Goal: Task Accomplishment & Management: Use online tool/utility

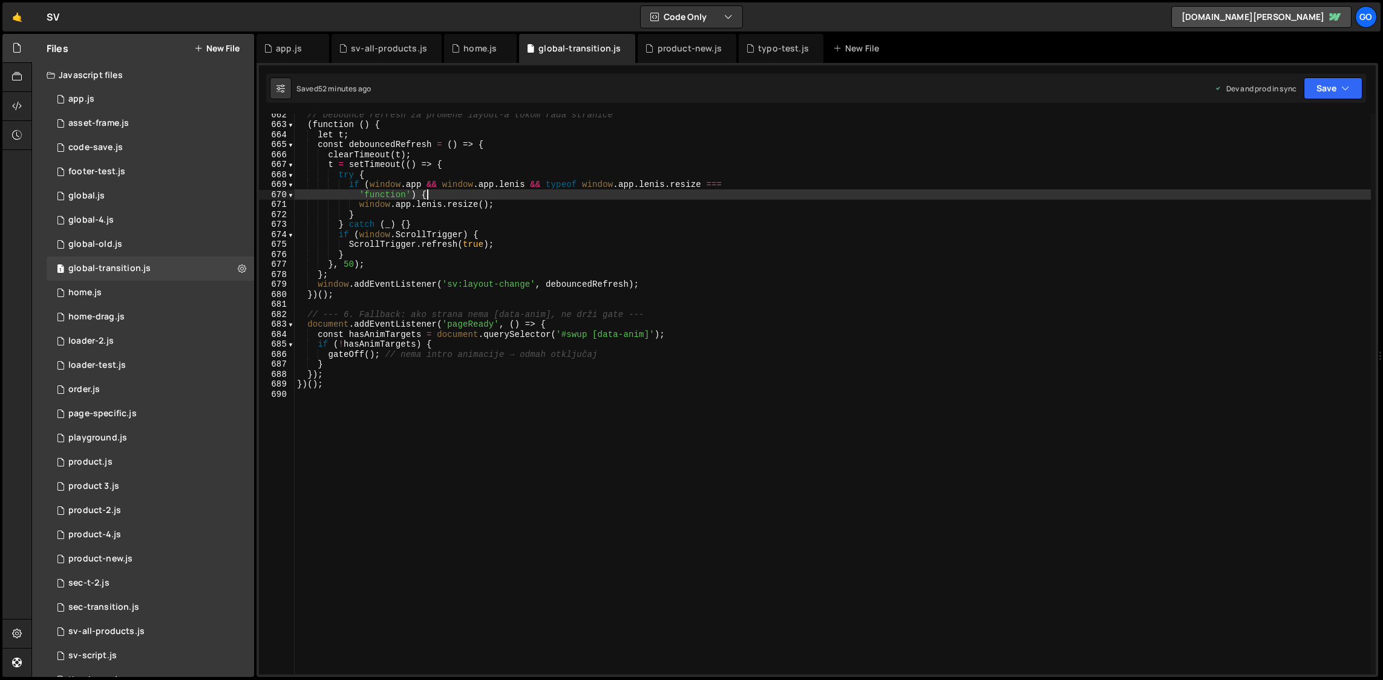
click at [585, 197] on div "// Debounce refresh za promene layout-a tokom rada stranice ( function ( ) { le…" at bounding box center [833, 400] width 1077 height 581
type textarea "})();"
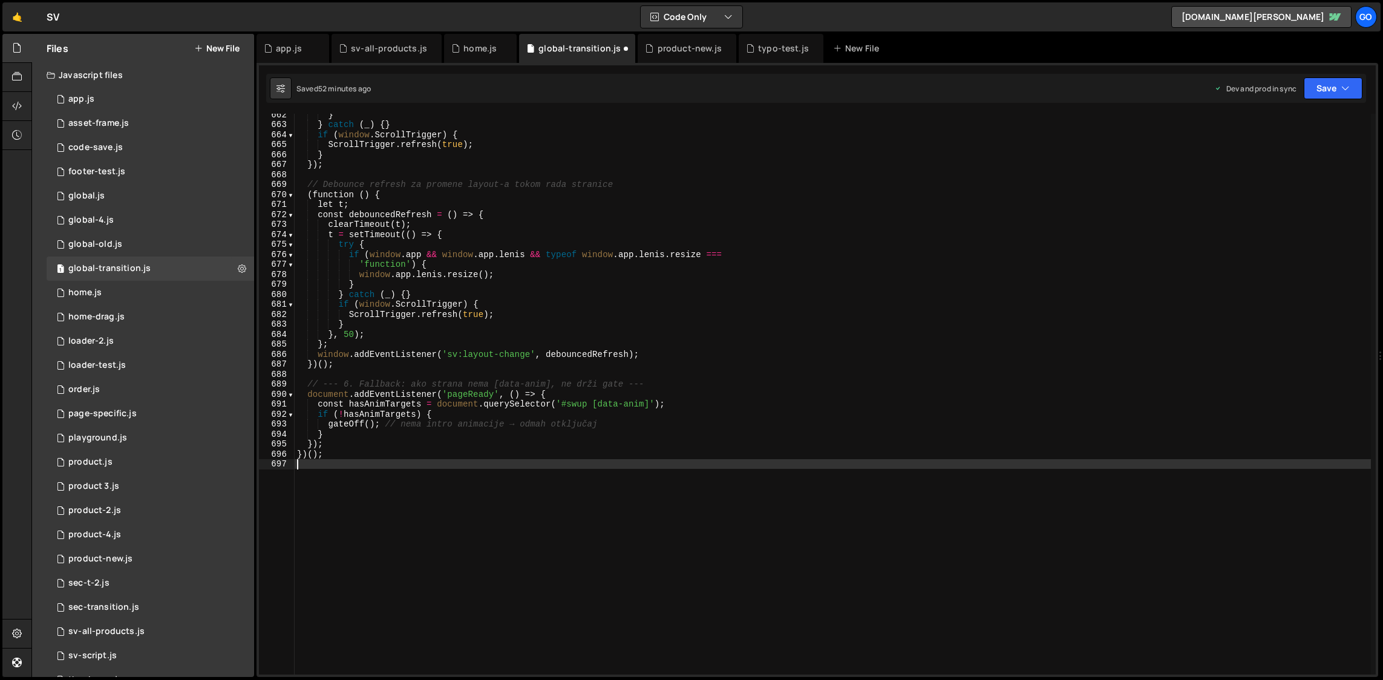
scroll to position [6604, 0]
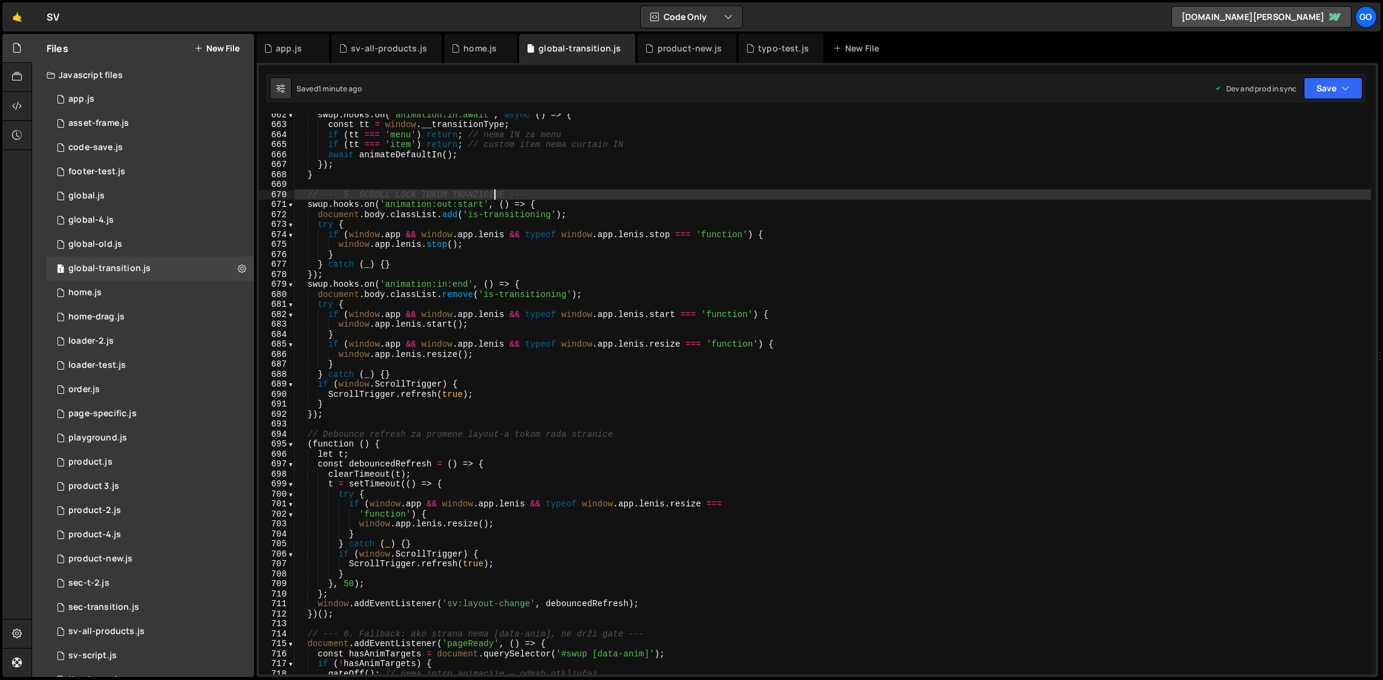
click at [494, 198] on div "swup . hooks . on ( 'animation:in:await' , async ( ) => { const tt = window . _…" at bounding box center [833, 400] width 1077 height 581
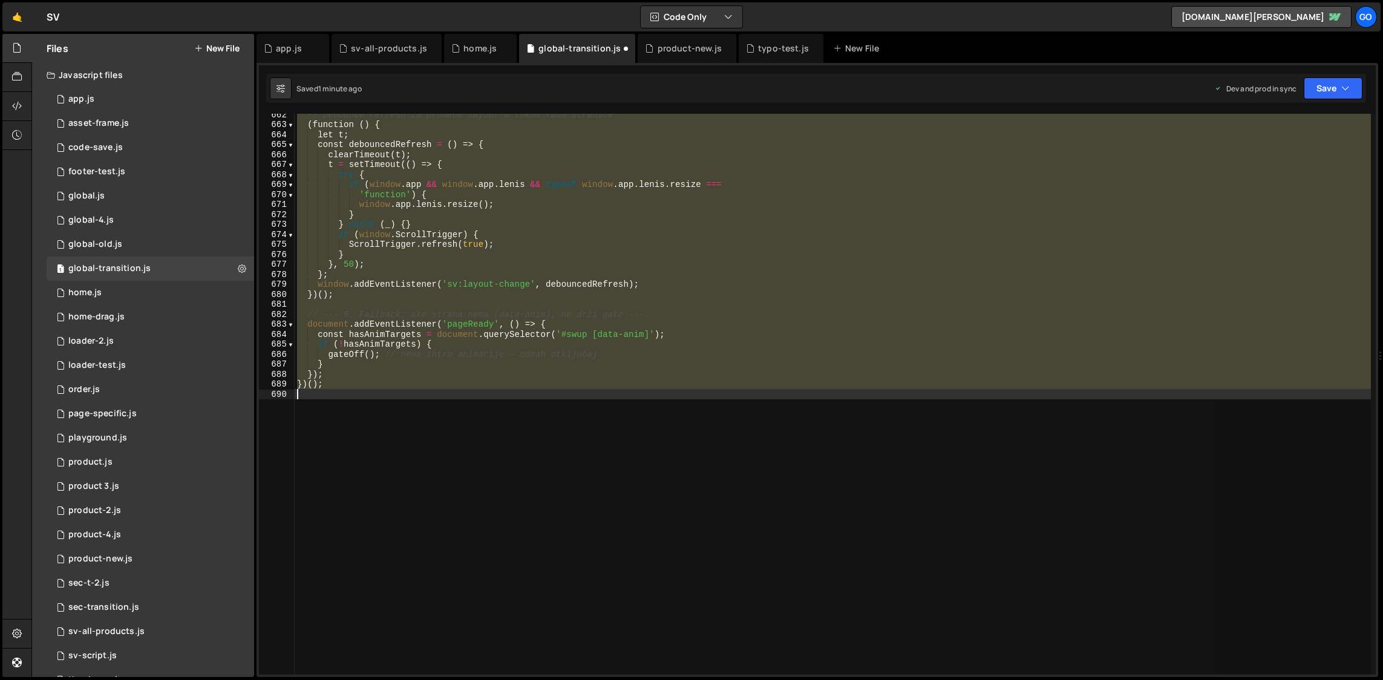
click at [469, 185] on div "// Debounce refresh za promene layout-a tokom rada stranice ( function ( ) { le…" at bounding box center [833, 394] width 1077 height 561
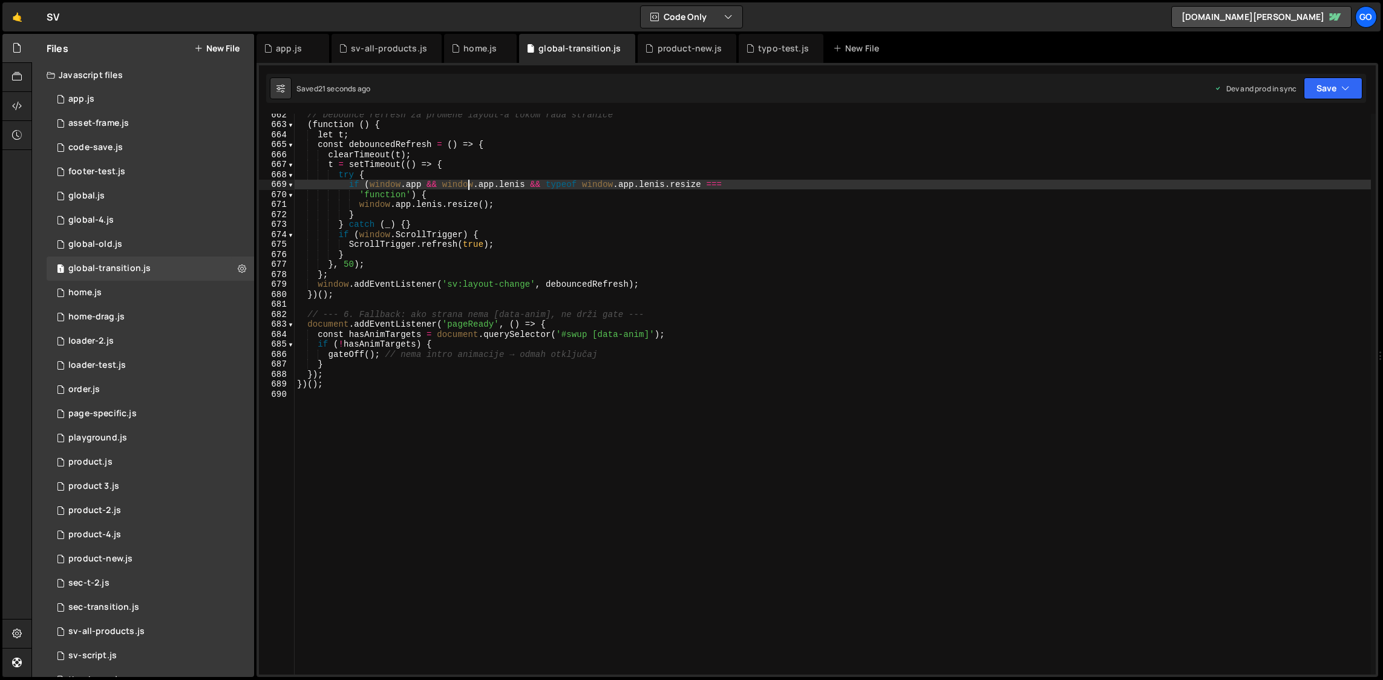
click at [537, 282] on div "// Debounce refresh za promene layout-a tokom rada stranice ( function ( ) { le…" at bounding box center [833, 400] width 1077 height 581
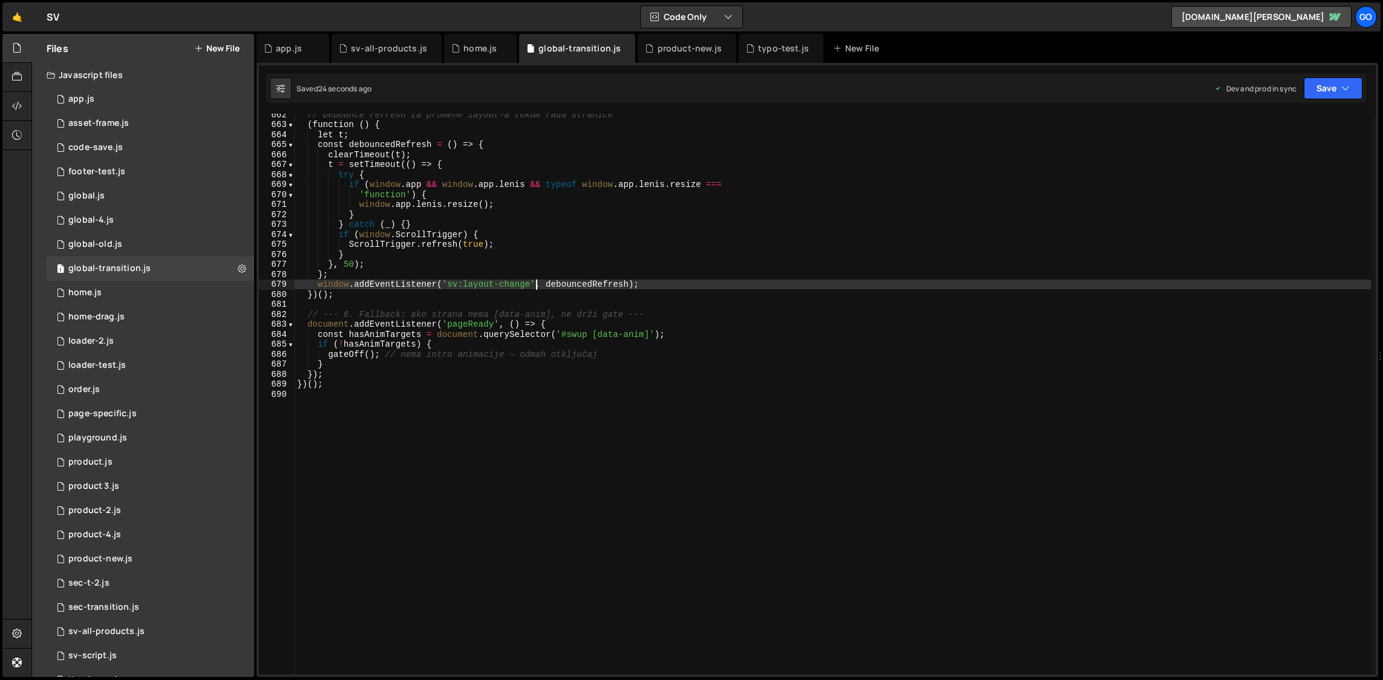
click at [573, 224] on div "// Debounce refresh za promene layout-a tokom rada stranice ( function ( ) { le…" at bounding box center [833, 400] width 1077 height 581
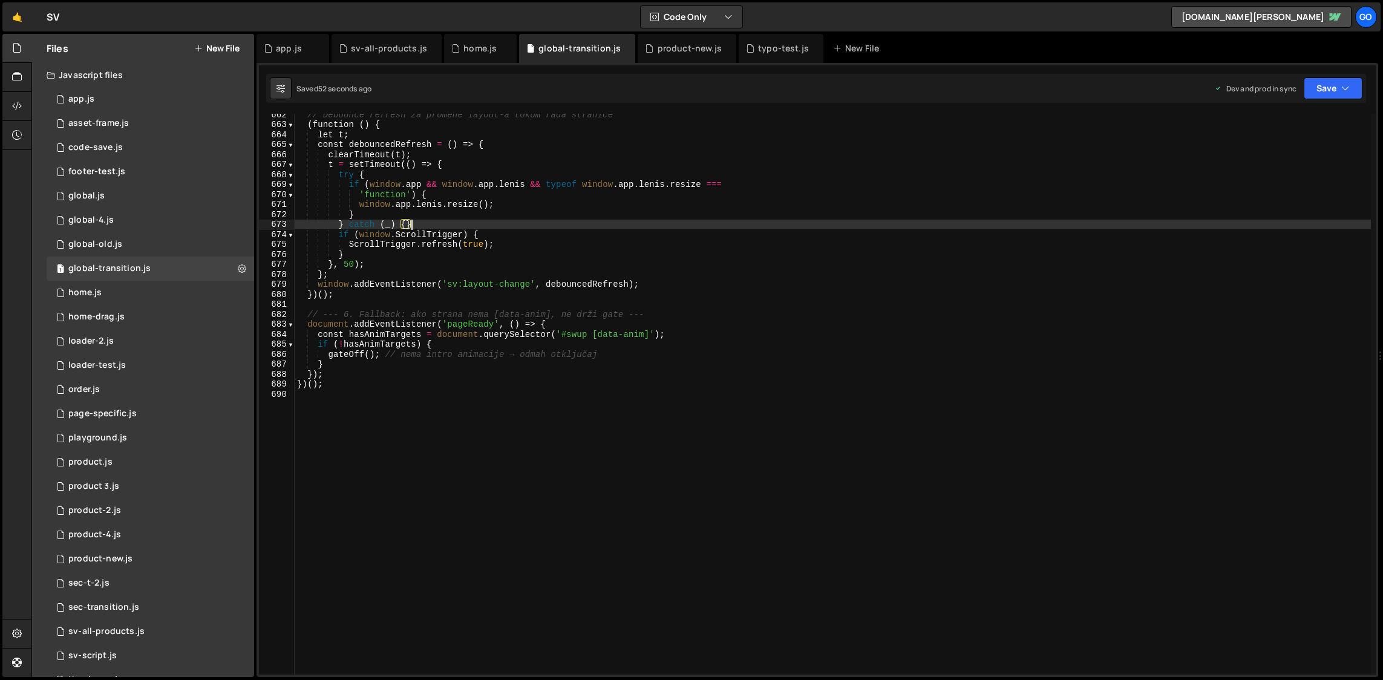
click at [549, 258] on div "// Debounce refresh za promene layout-a tokom rada stranice ( function ( ) { le…" at bounding box center [833, 400] width 1077 height 581
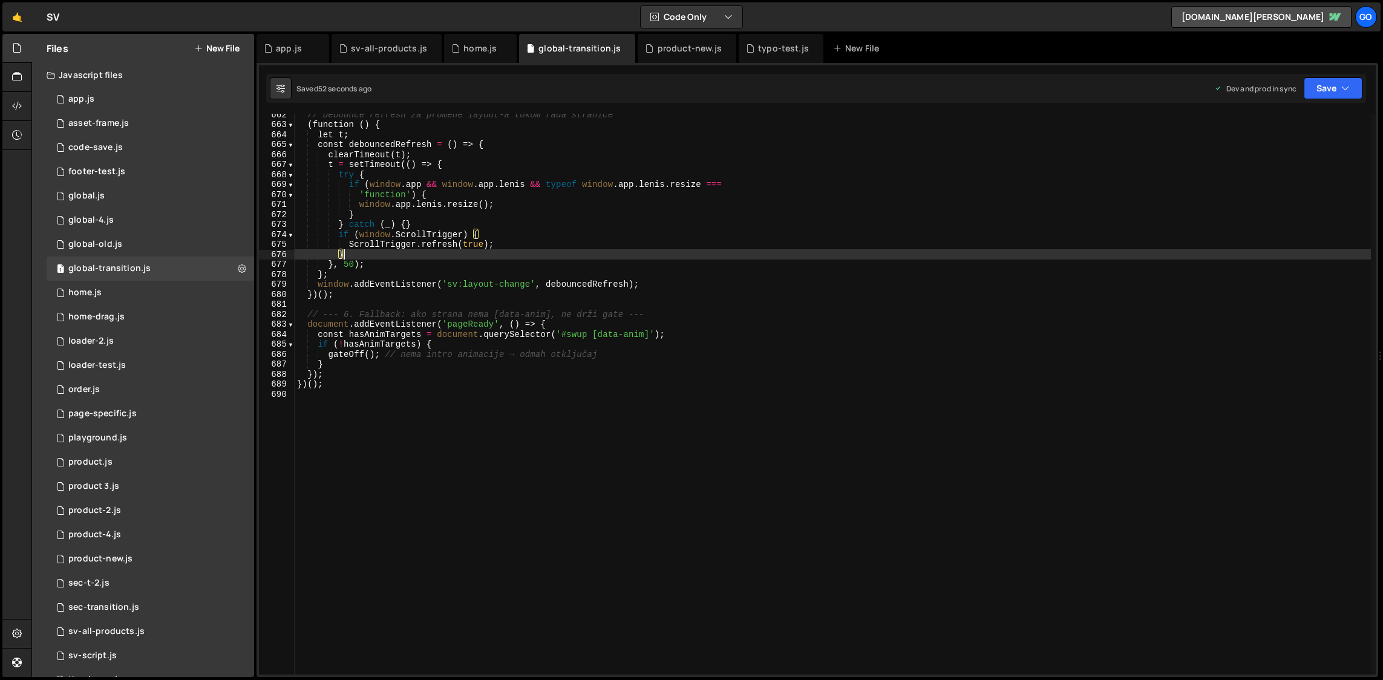
type textarea "})();"
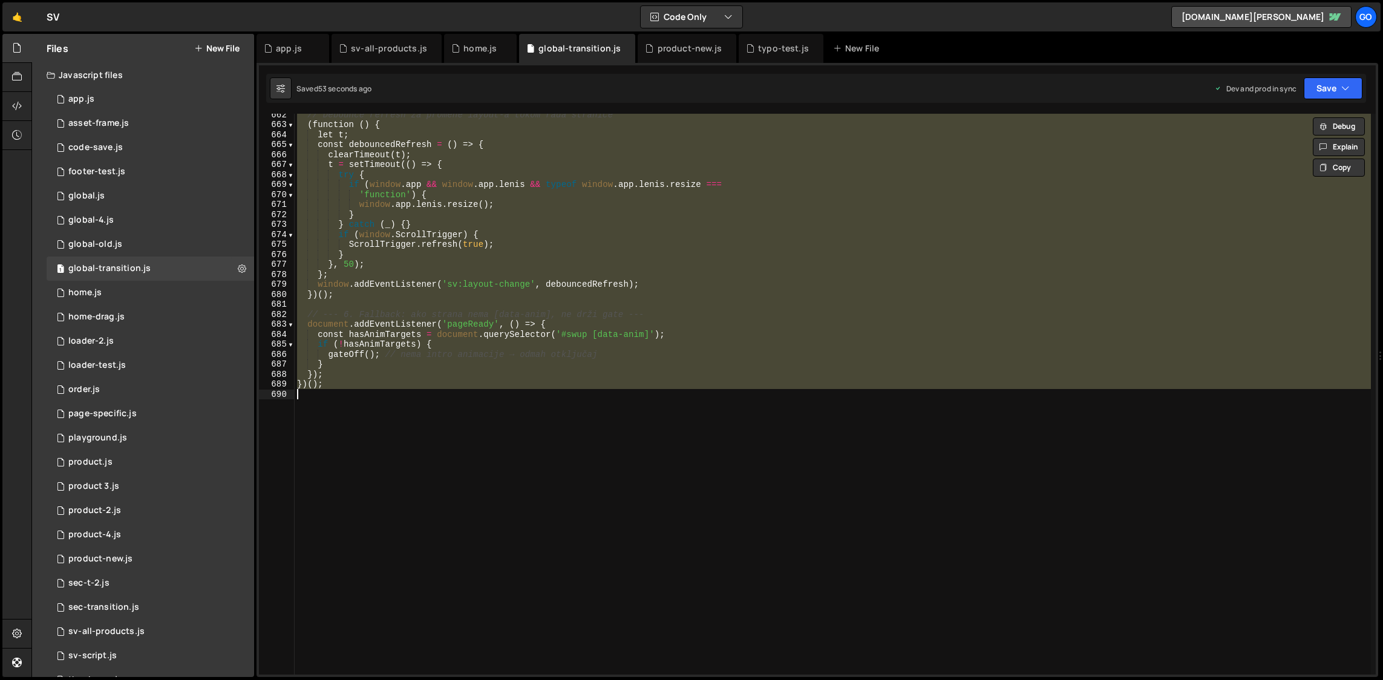
paste textarea
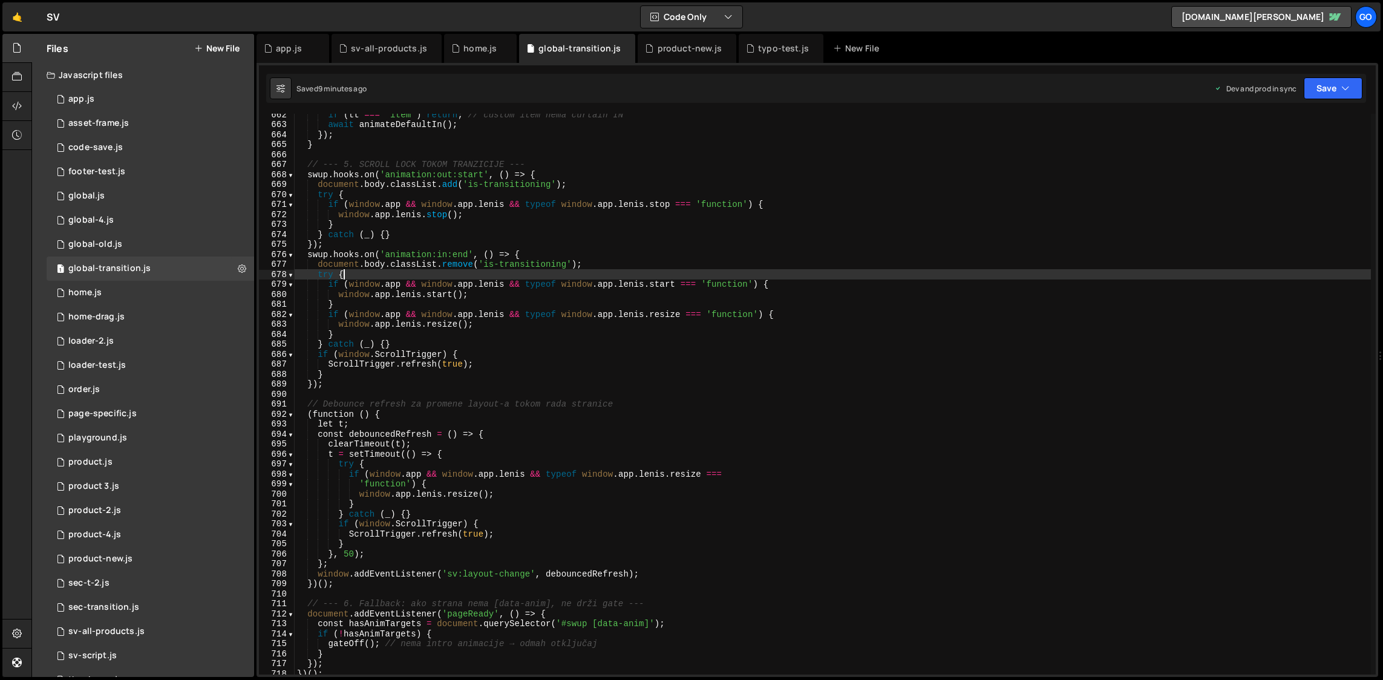
click at [532, 271] on div "if ( tt === 'item' ) return ; // custom item nema curtain IN await animateDefau…" at bounding box center [833, 400] width 1077 height 581
type textarea "})();"
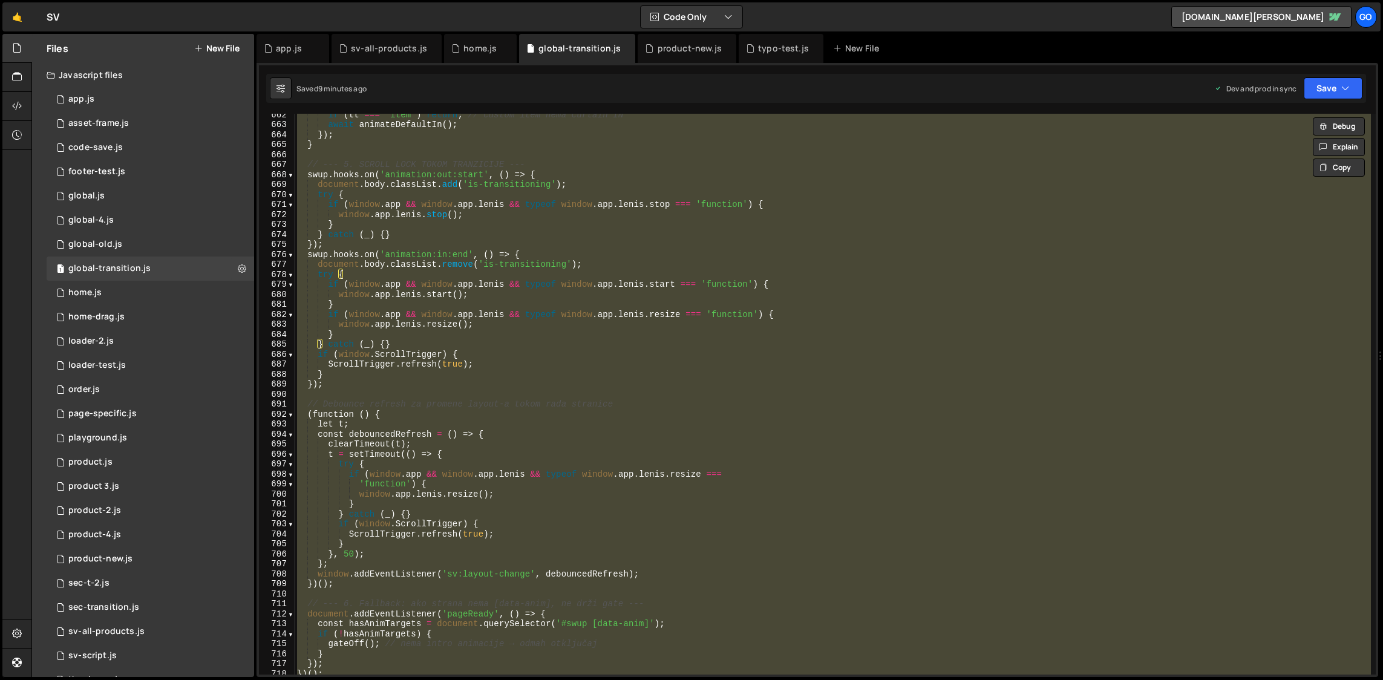
paste textarea
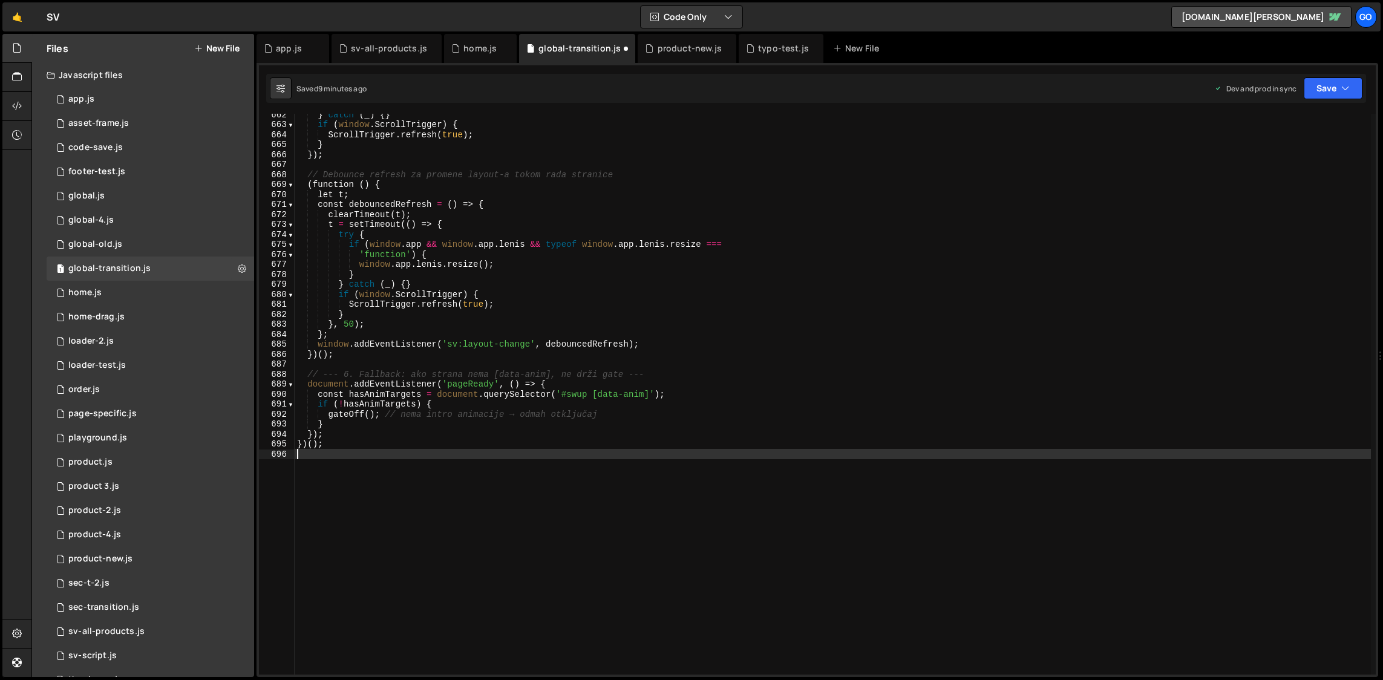
type textarea "const debouncedRefresh = () => {"
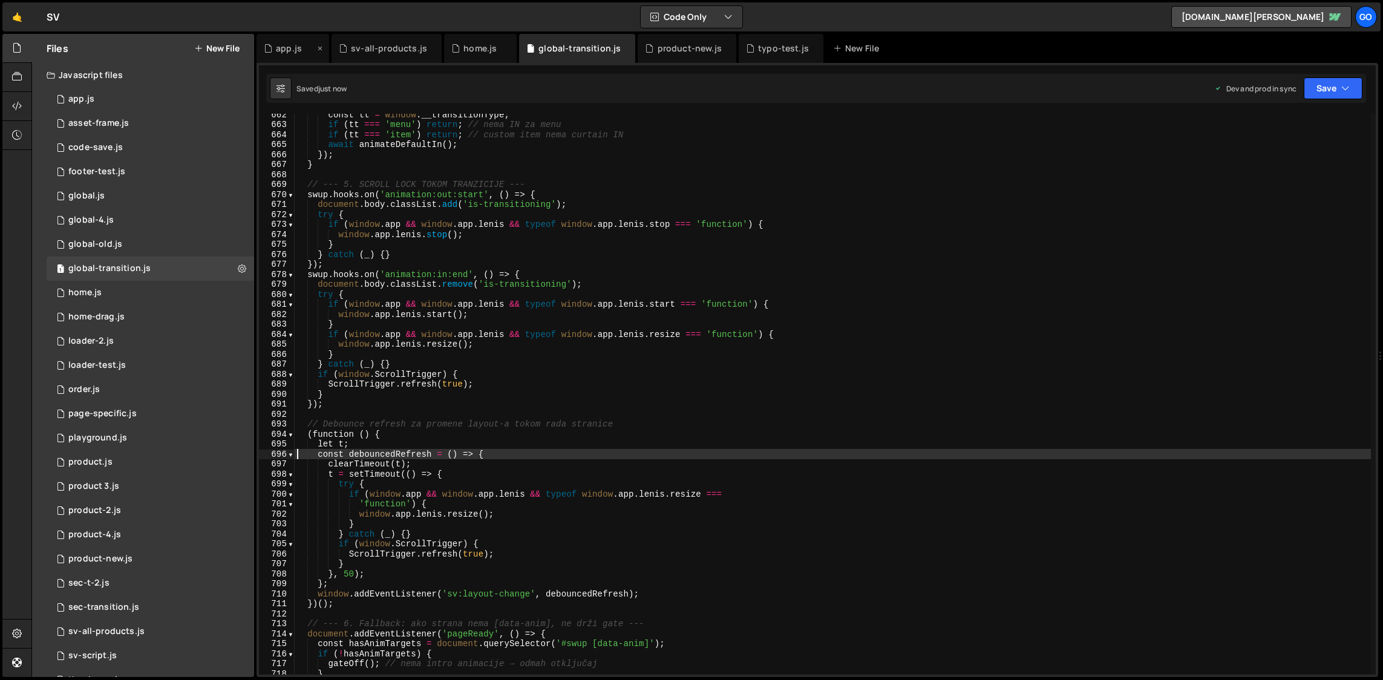
click at [285, 50] on div "app.js" at bounding box center [289, 48] width 26 height 12
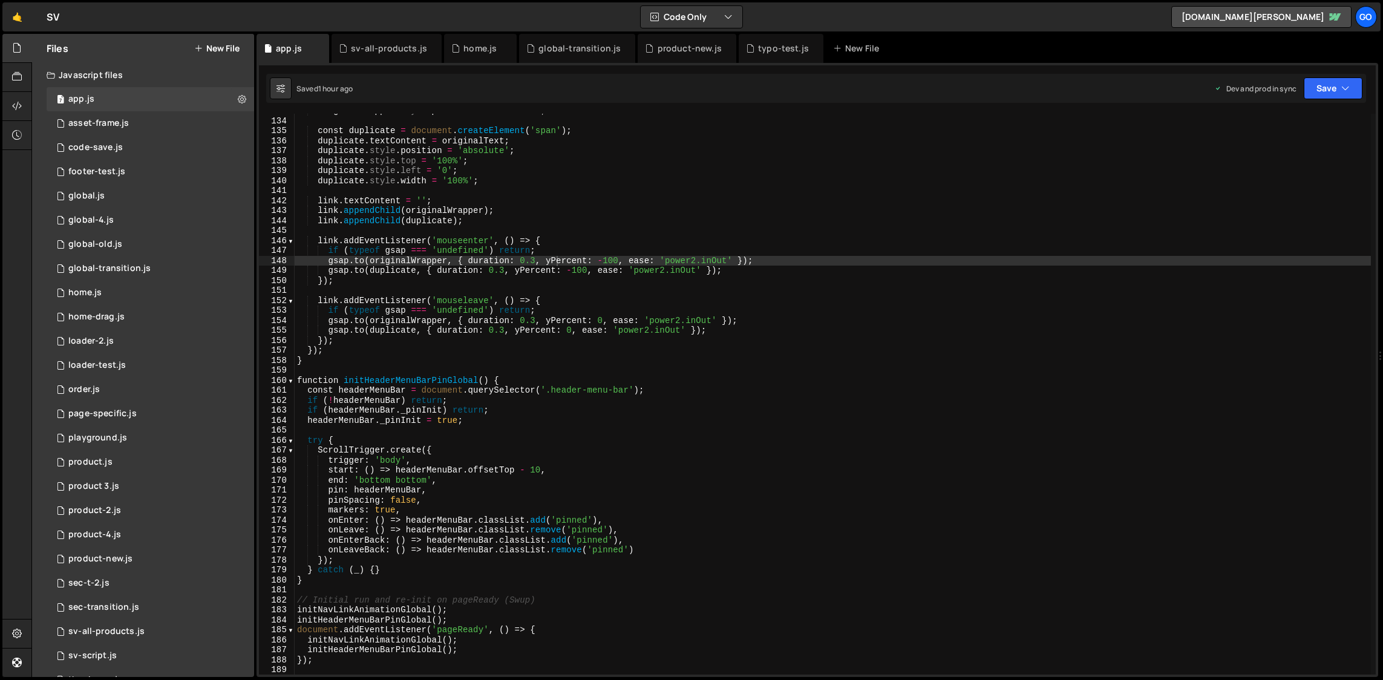
click at [536, 242] on div "originalWrapper . style . position = 'relative' ; const duplicate = document . …" at bounding box center [833, 396] width 1077 height 581
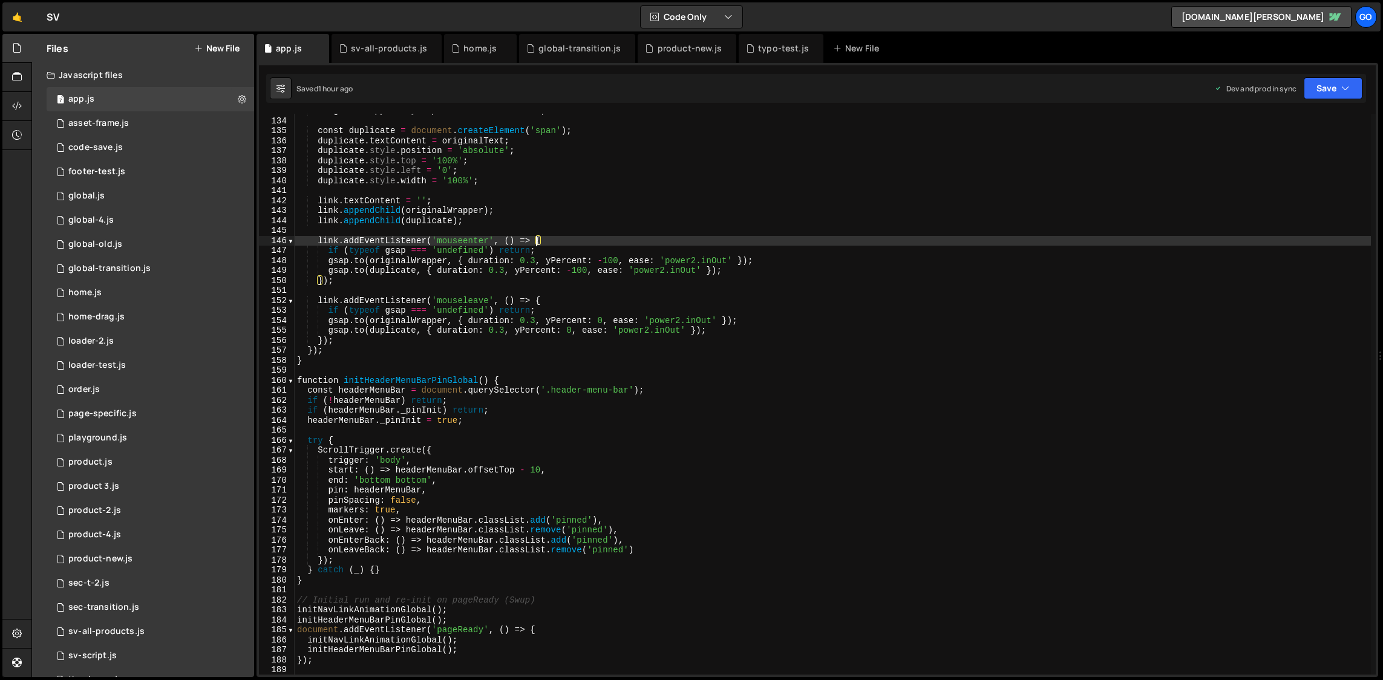
type textarea "});"
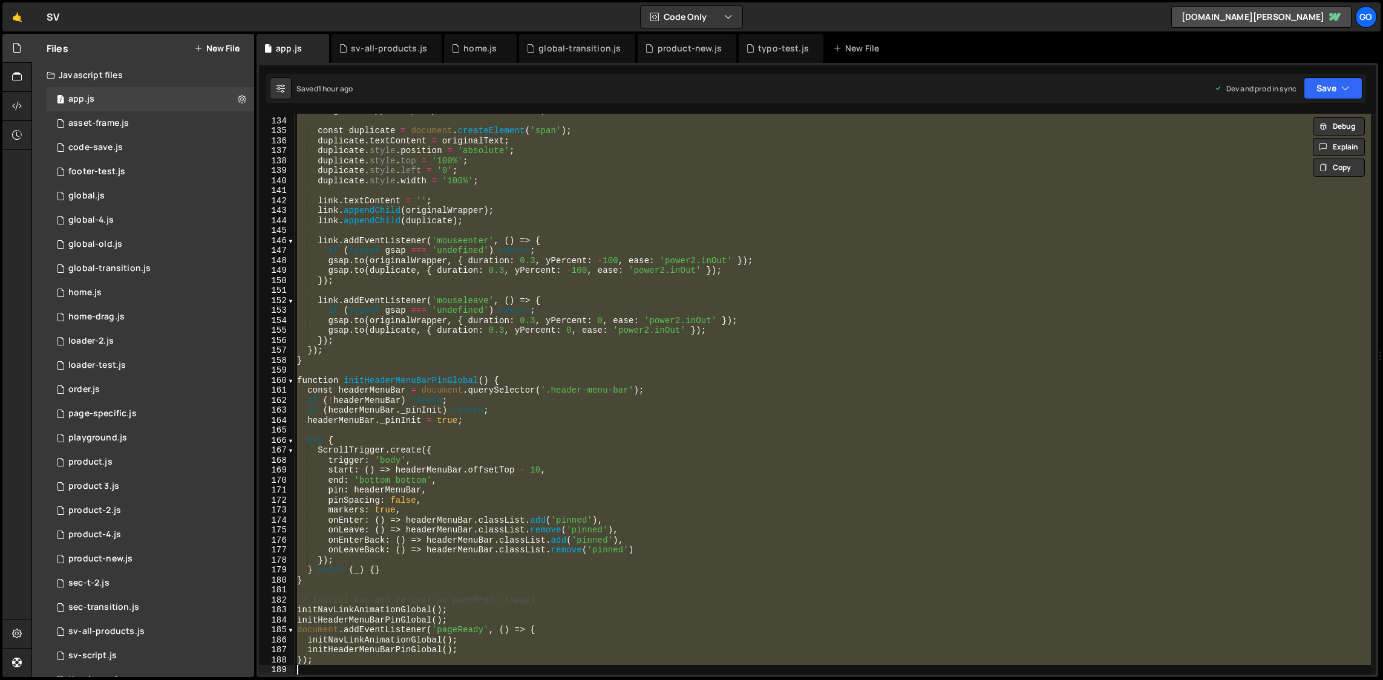
paste textarea
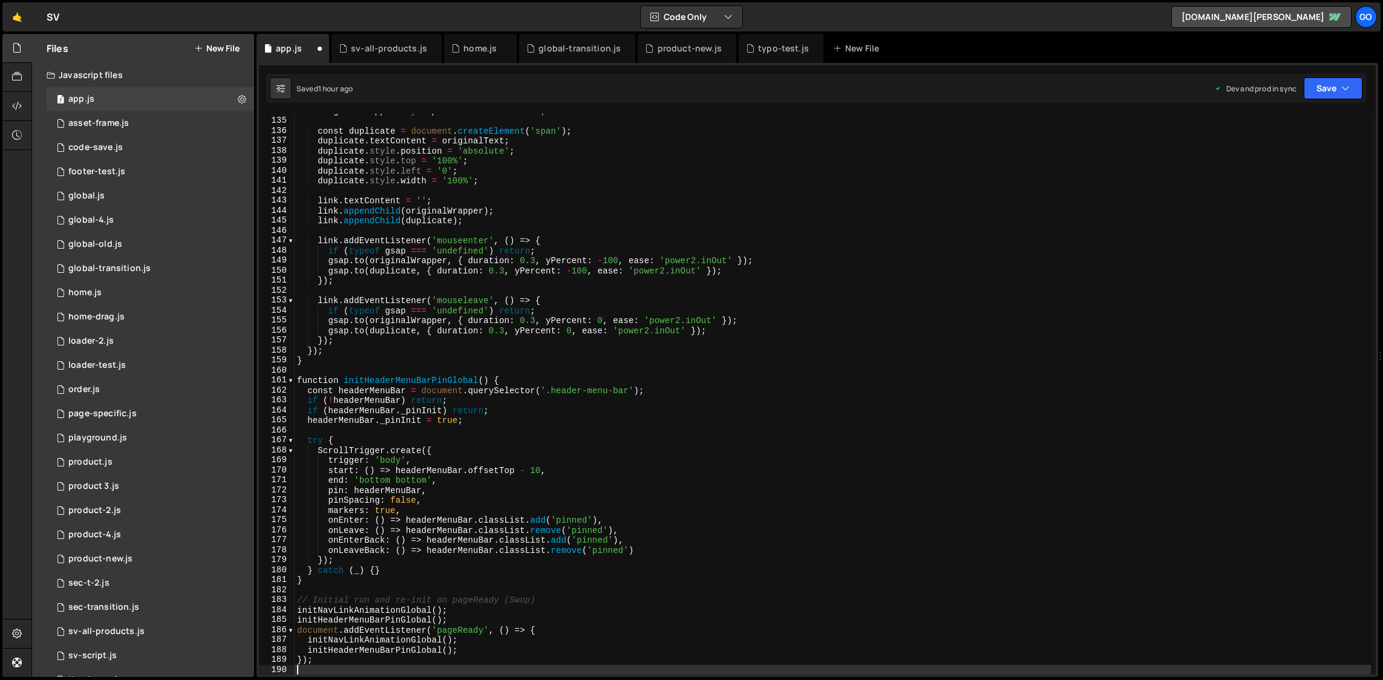
scroll to position [1336, 0]
click at [562, 51] on div "global-transition.js" at bounding box center [580, 48] width 82 height 12
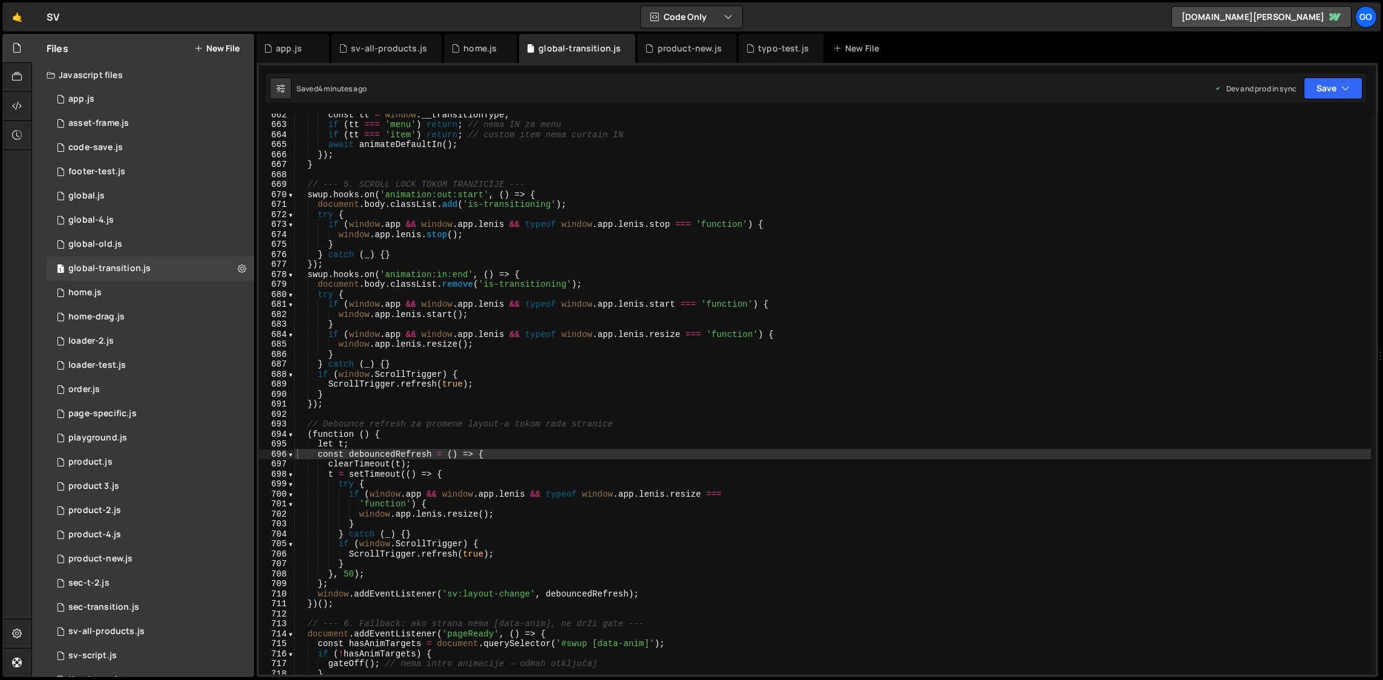
click at [539, 262] on div "const tt = window . __transitionType ; if ( tt === 'menu' ) return ; // nema IN…" at bounding box center [833, 400] width 1077 height 581
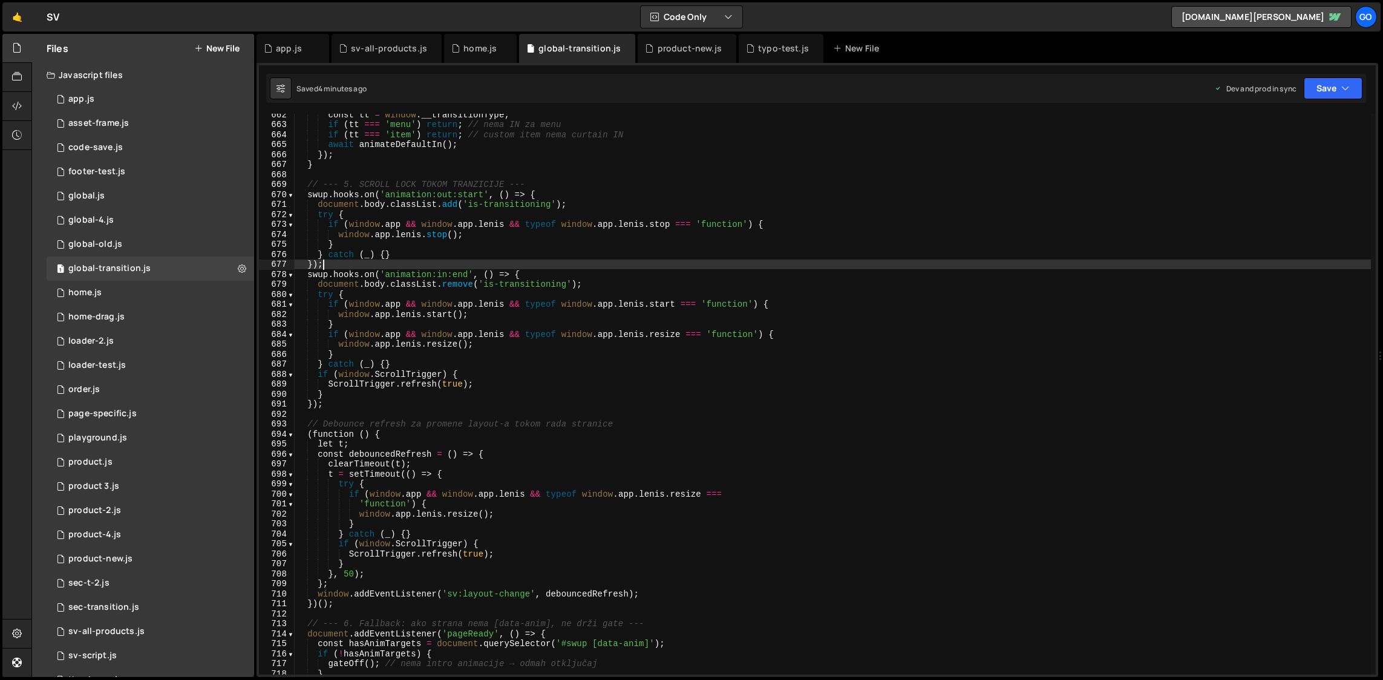
type textarea "})();"
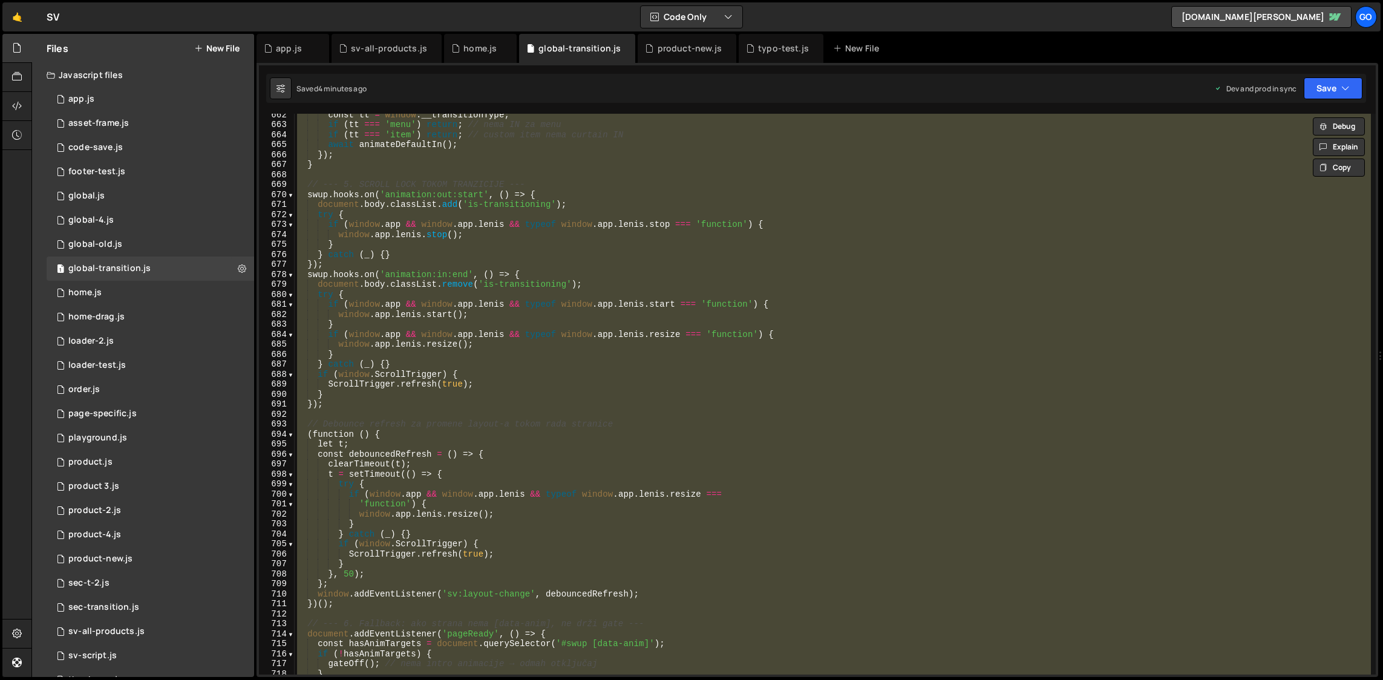
paste textarea
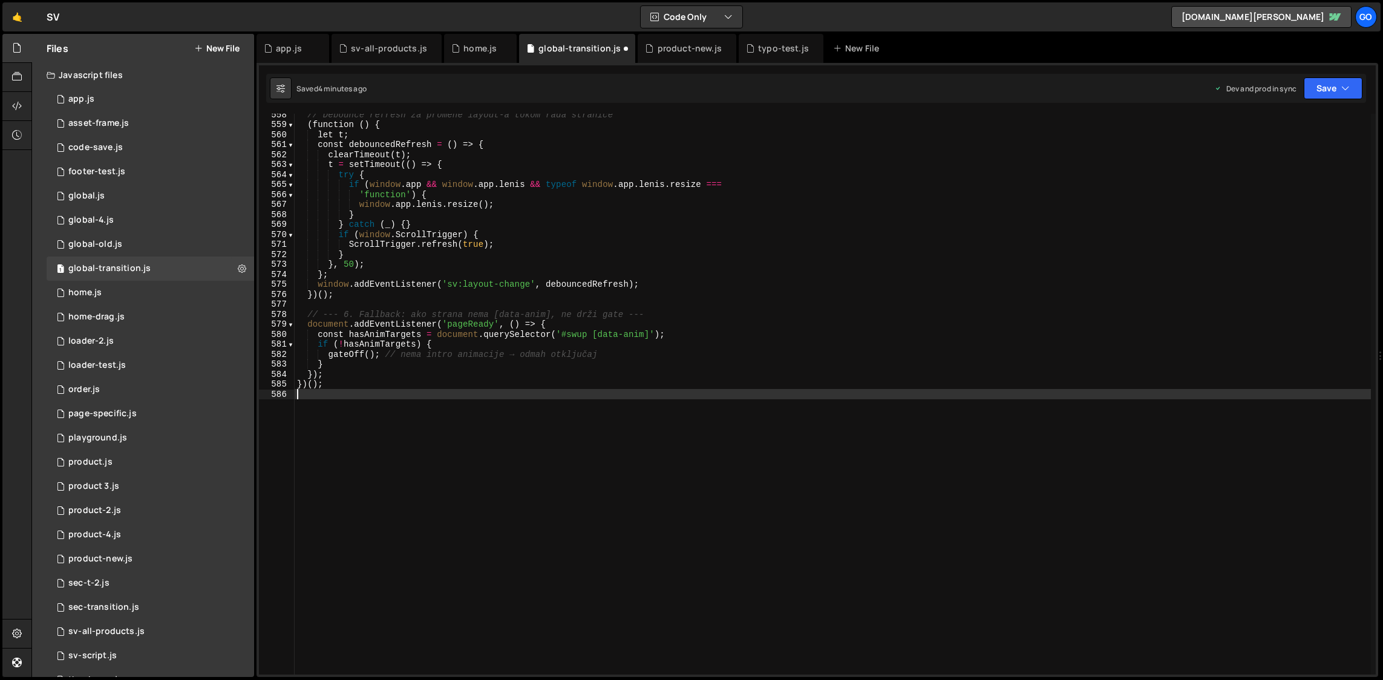
scroll to position [5566, 0]
click at [551, 211] on div "// Debounce refresh za promene layout-a tokom rada stranice ( function ( ) { le…" at bounding box center [833, 400] width 1077 height 581
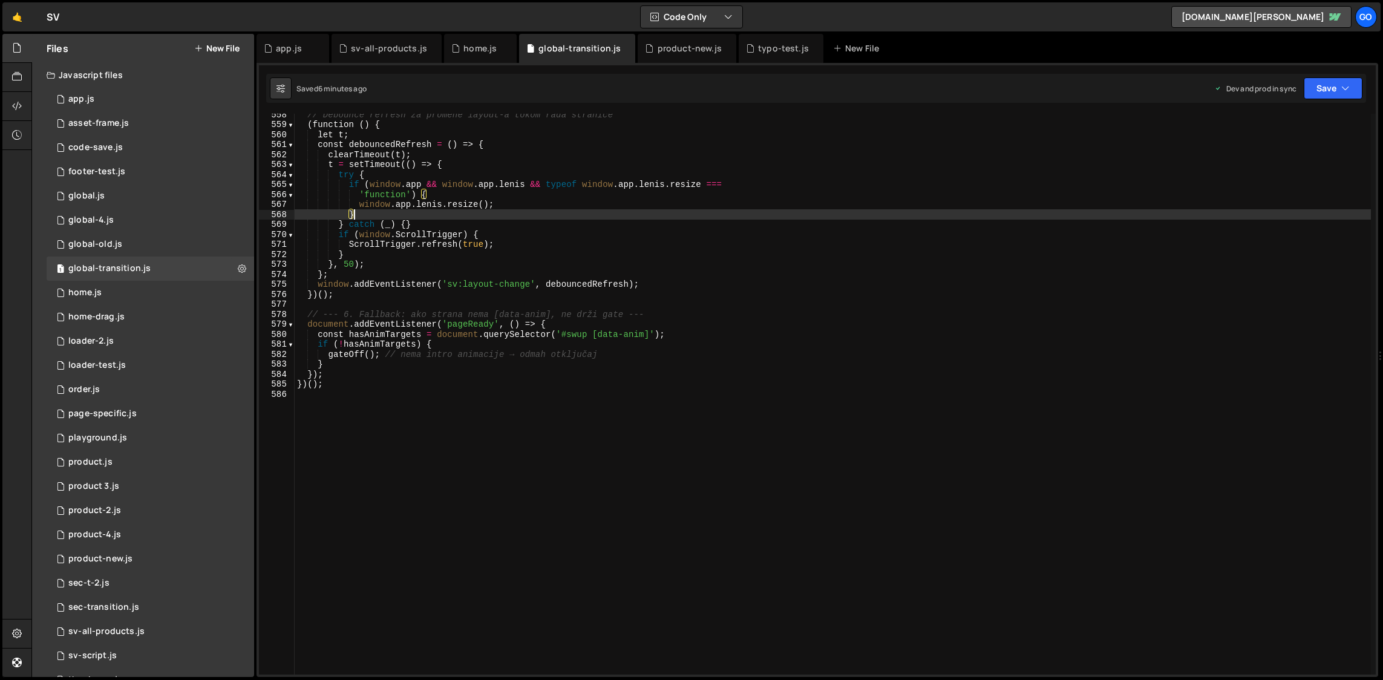
type textarea "})();"
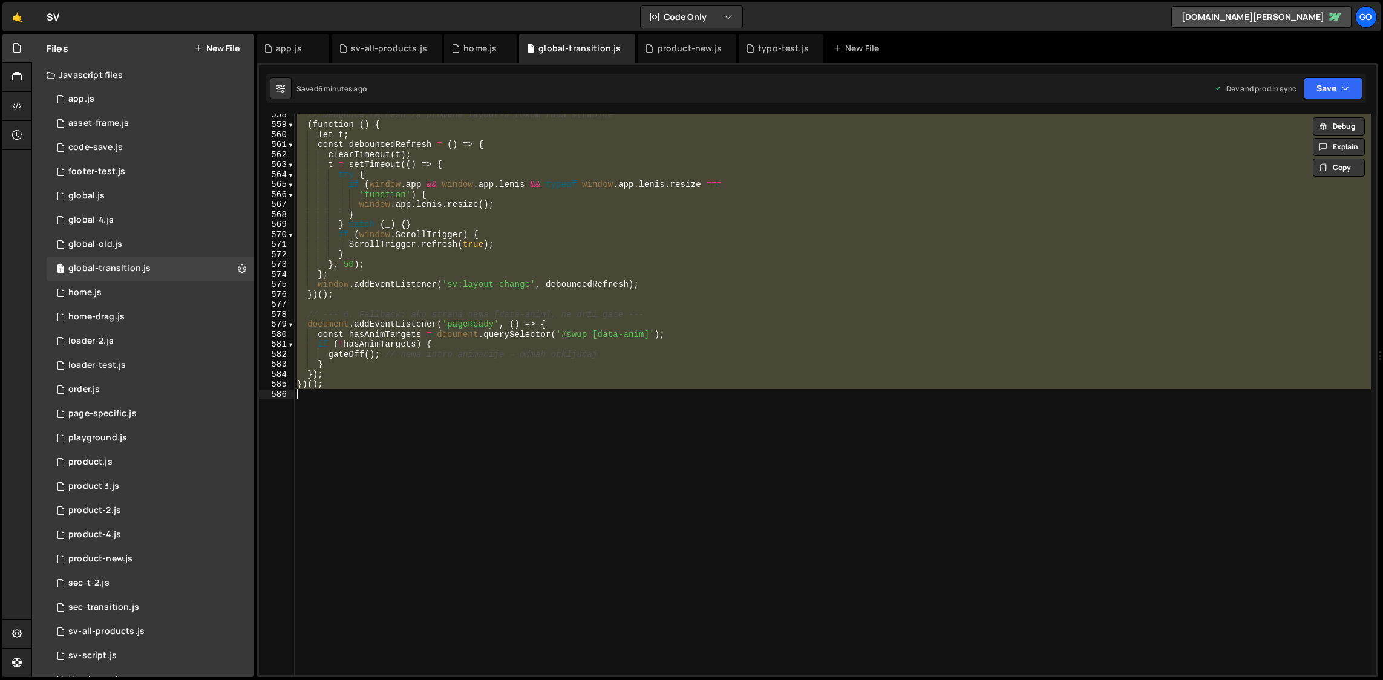
paste textarea
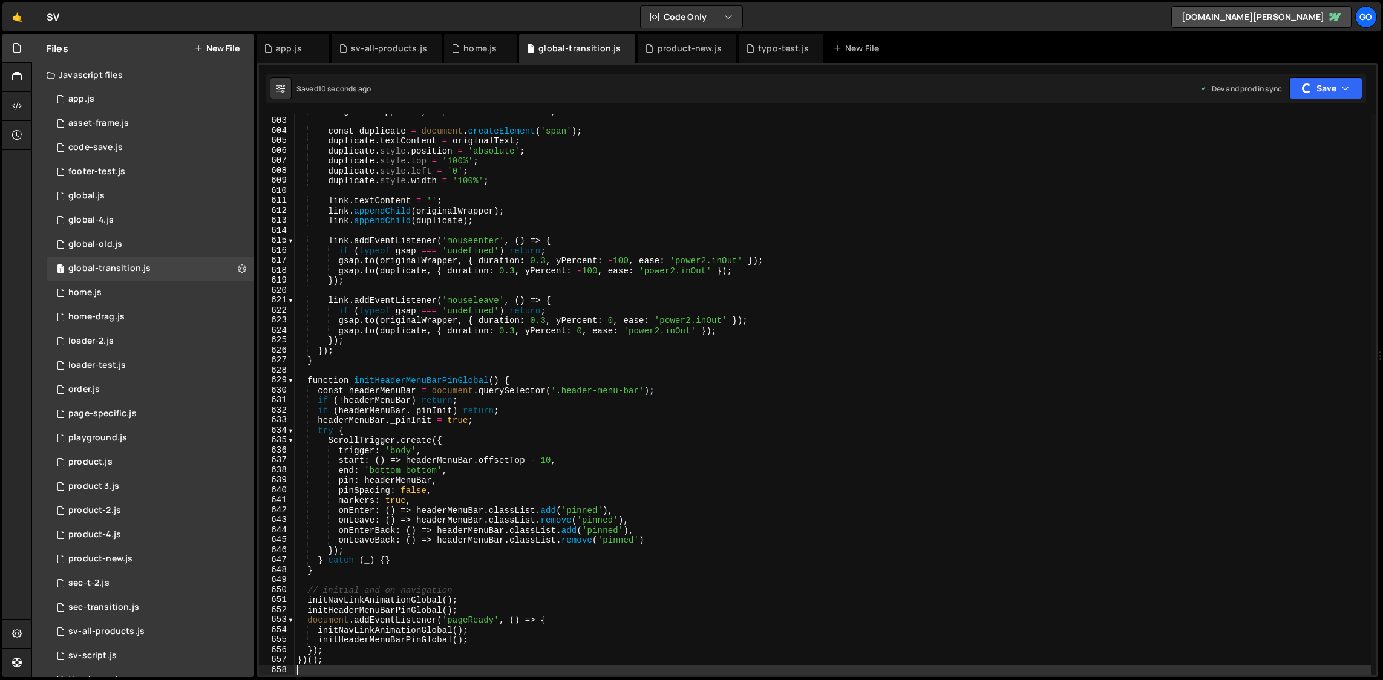
drag, startPoint x: 277, startPoint y: 45, endPoint x: 360, endPoint y: 130, distance: 119.0
click at [277, 45] on div "app.js" at bounding box center [289, 48] width 26 height 12
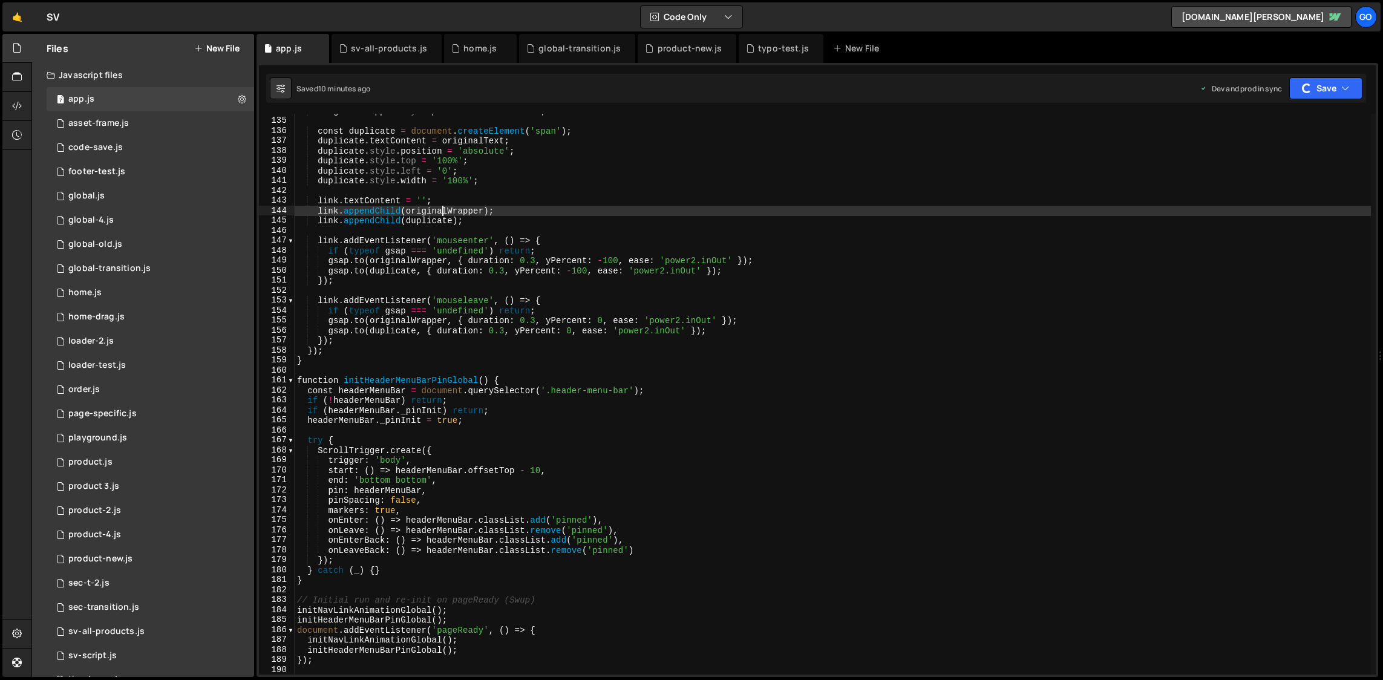
click at [444, 213] on div "originalWrapper . style . position = 'relative' ; const duplicate = document . …" at bounding box center [833, 396] width 1077 height 581
type textarea "});"
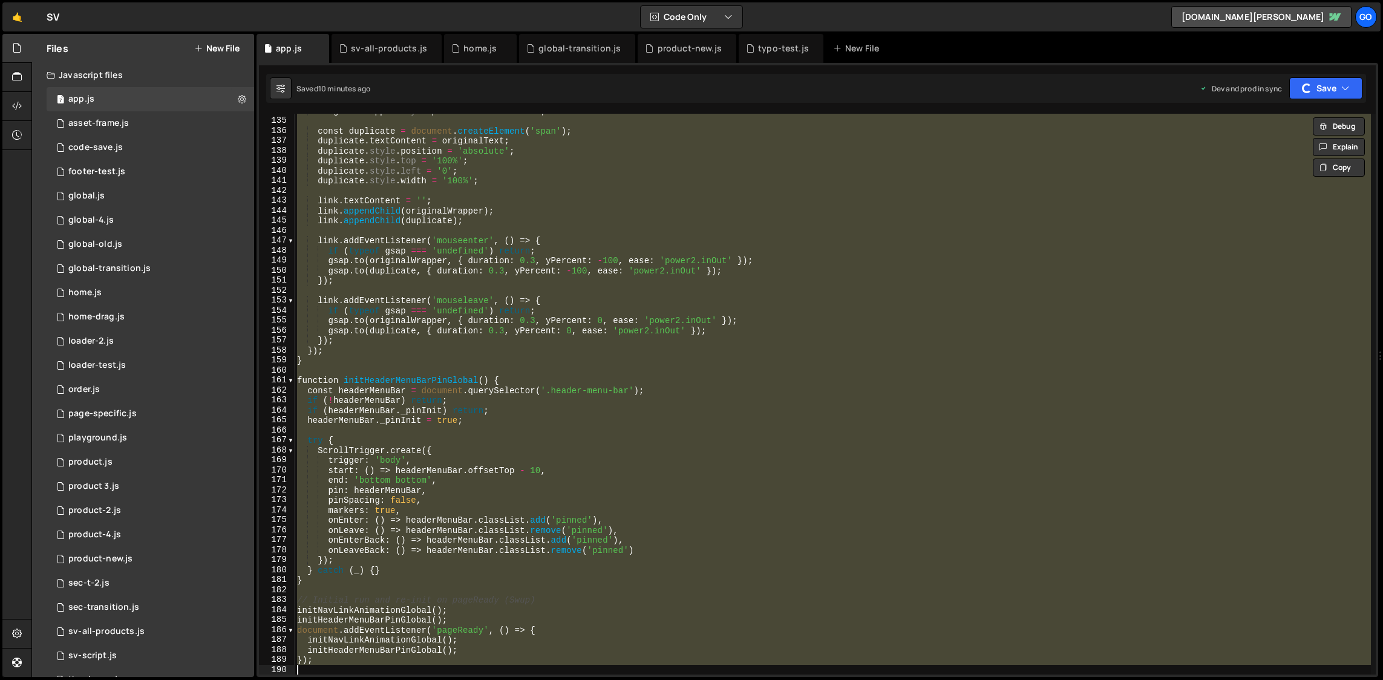
paste textarea
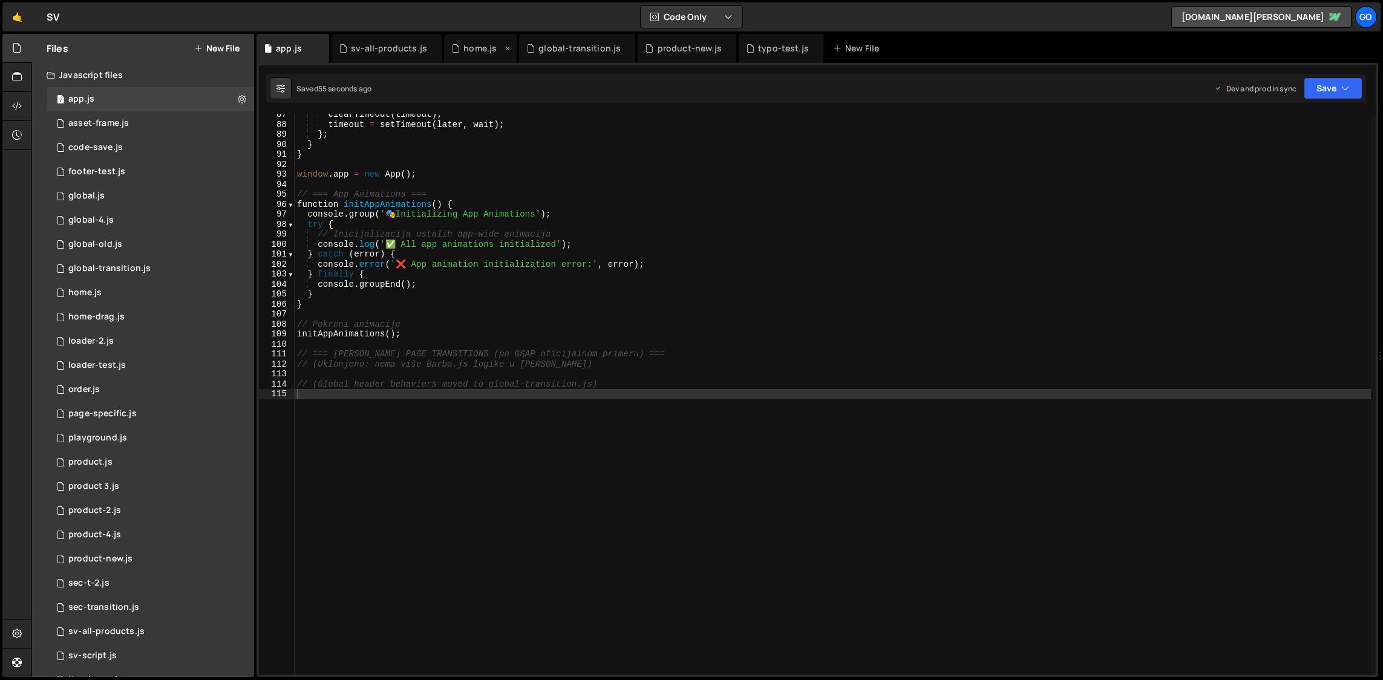
click at [470, 53] on div "home.js" at bounding box center [480, 48] width 33 height 12
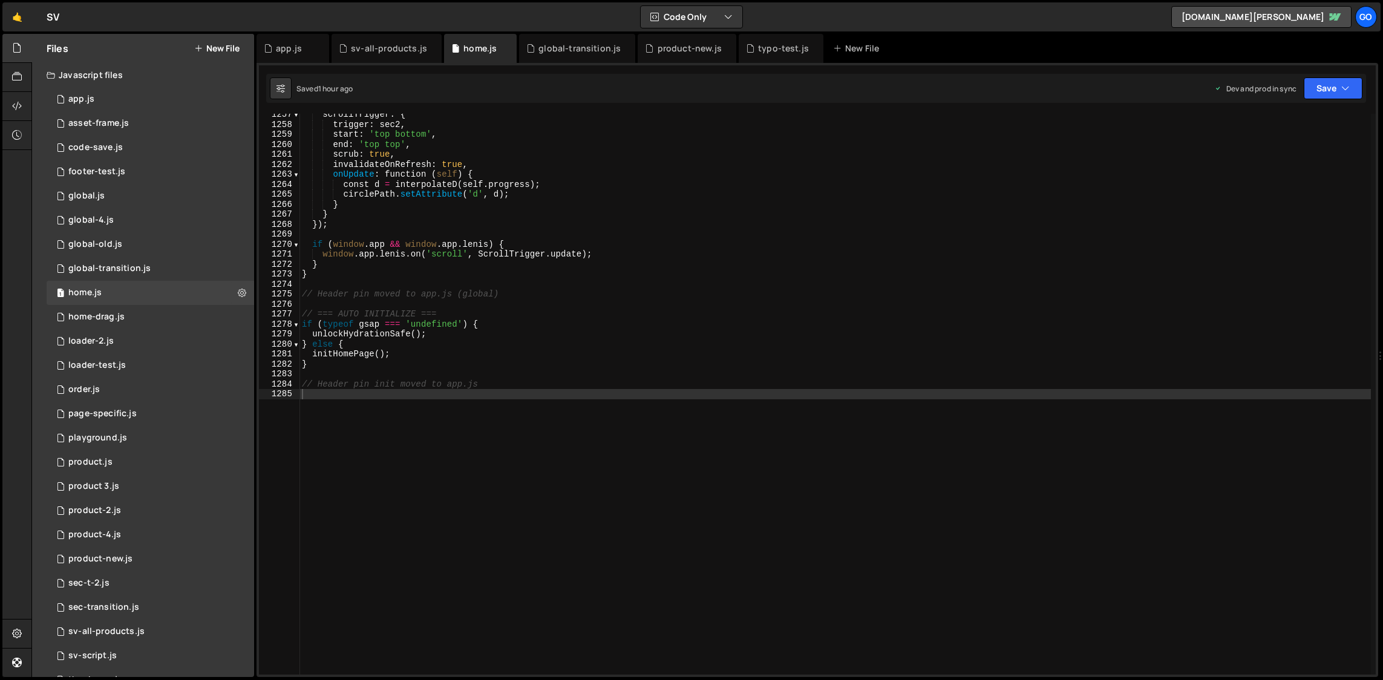
click at [518, 287] on div "scrollTrigger : { trigger : sec2 , start : 'top bottom' , end : 'top top' , scr…" at bounding box center [836, 400] width 1072 height 581
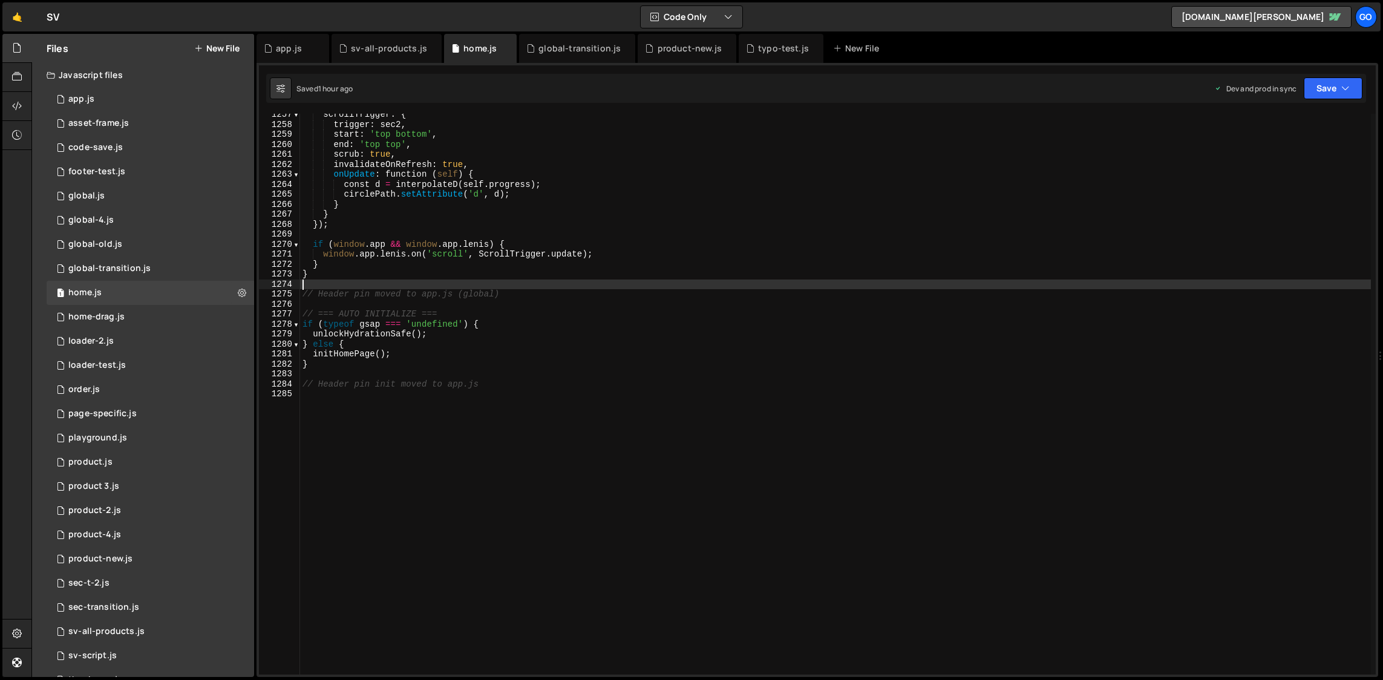
type textarea "// Header pin init moved to app.js"
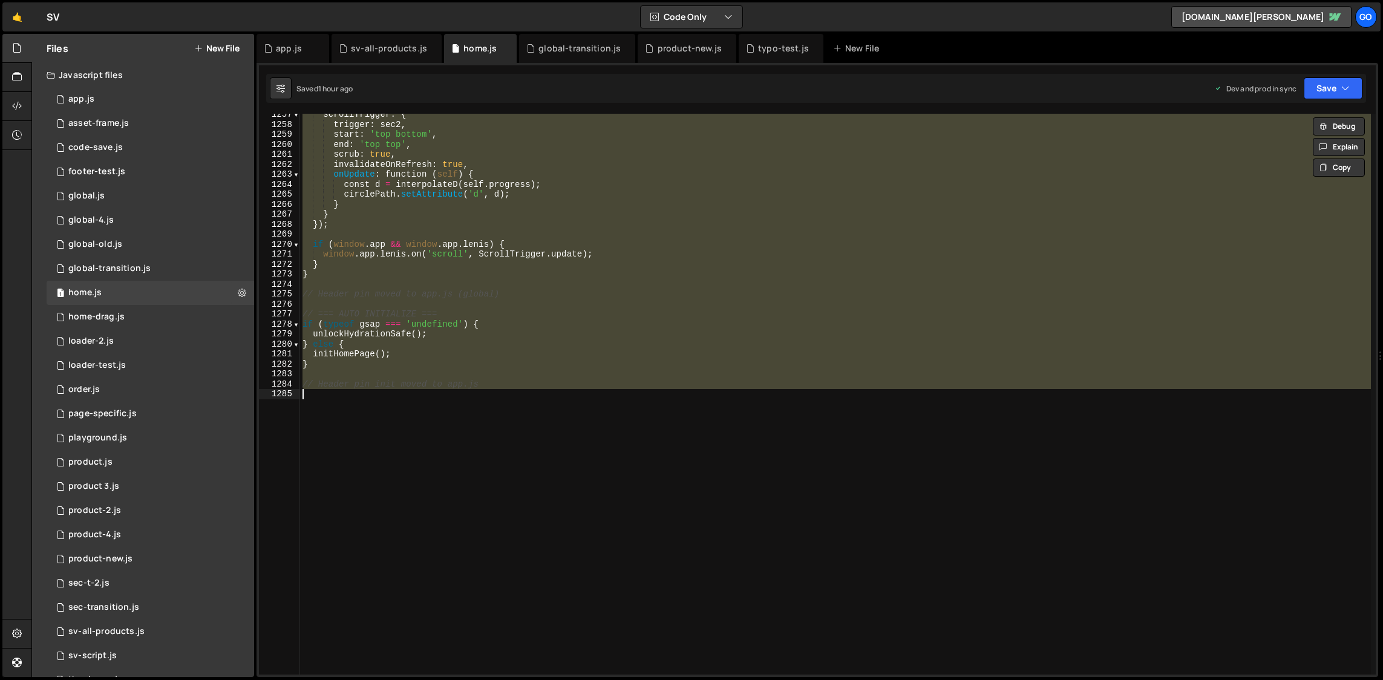
paste textarea
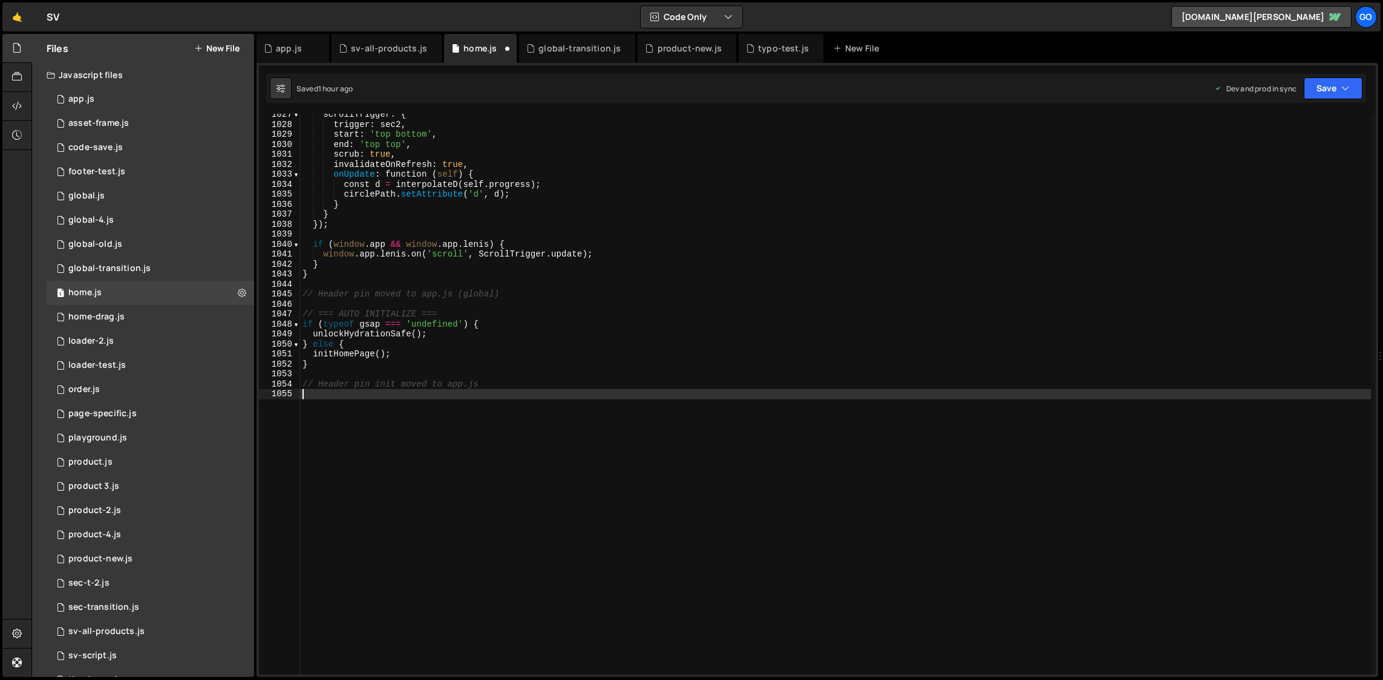
scroll to position [10249, 0]
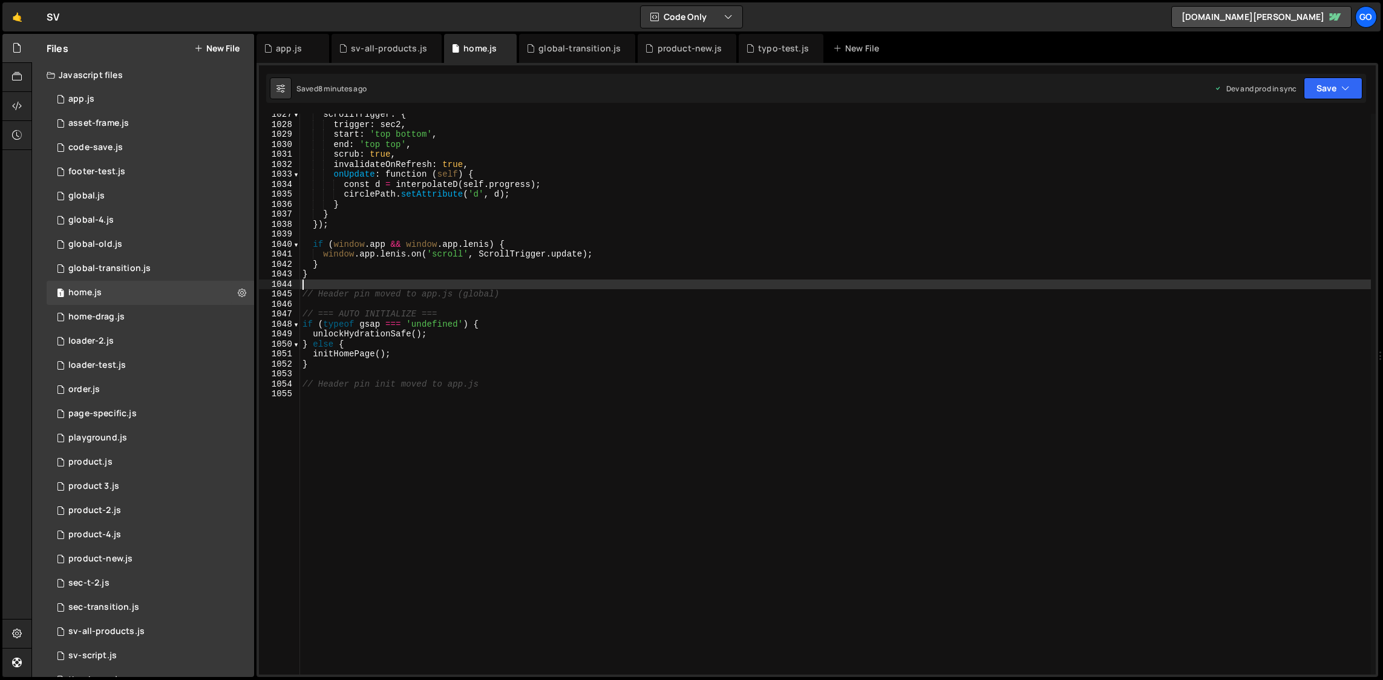
click at [689, 289] on div "scrollTrigger : { trigger : sec2 , start : 'top bottom' , end : 'top top' , scr…" at bounding box center [835, 400] width 1071 height 581
click at [573, 47] on div "global-transition.js" at bounding box center [580, 48] width 82 height 12
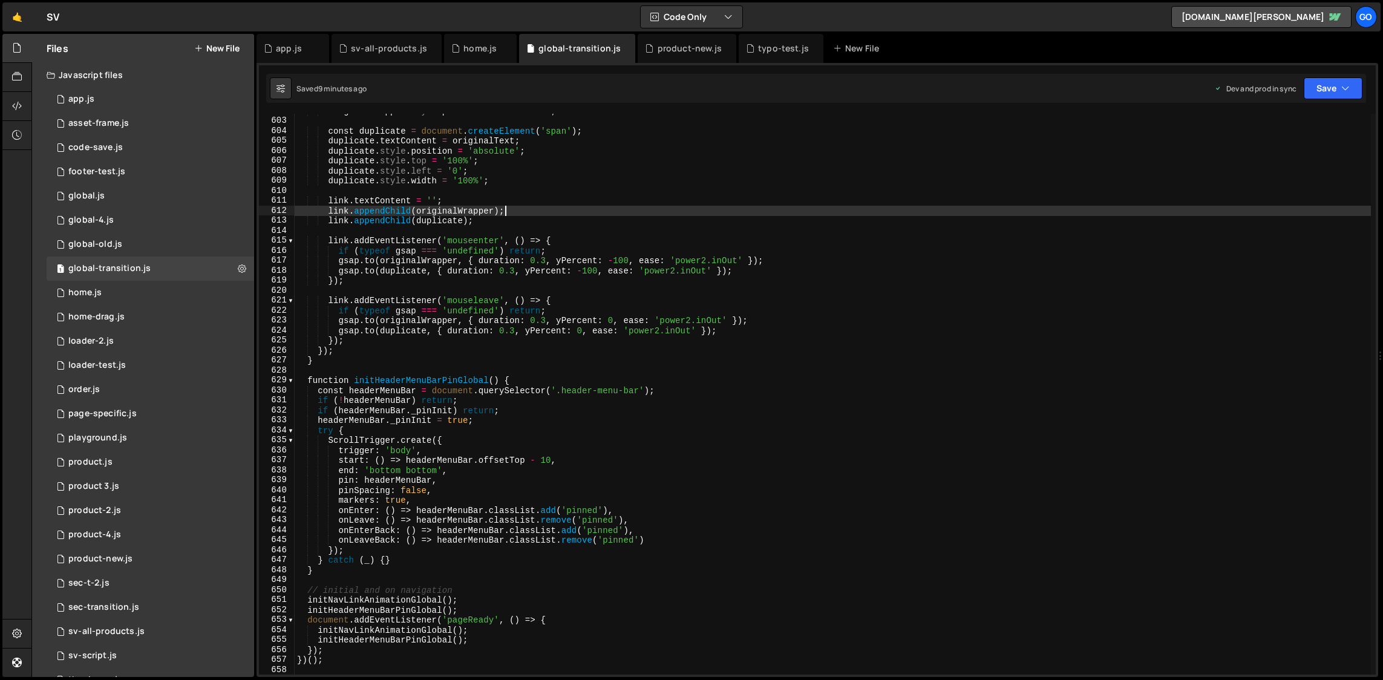
click at [610, 211] on div "originalWrapper . style . position = 'relative' ; const duplicate = document . …" at bounding box center [833, 396] width 1077 height 581
type textarea "})();"
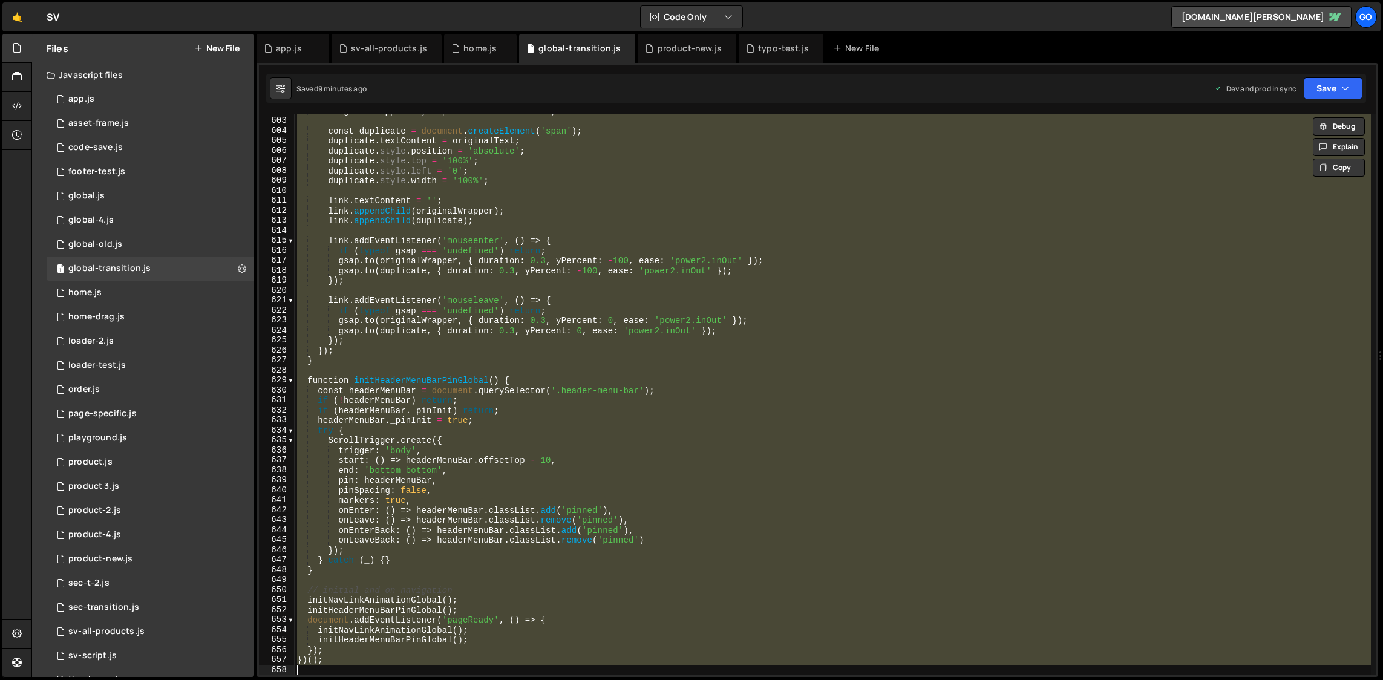
paste textarea
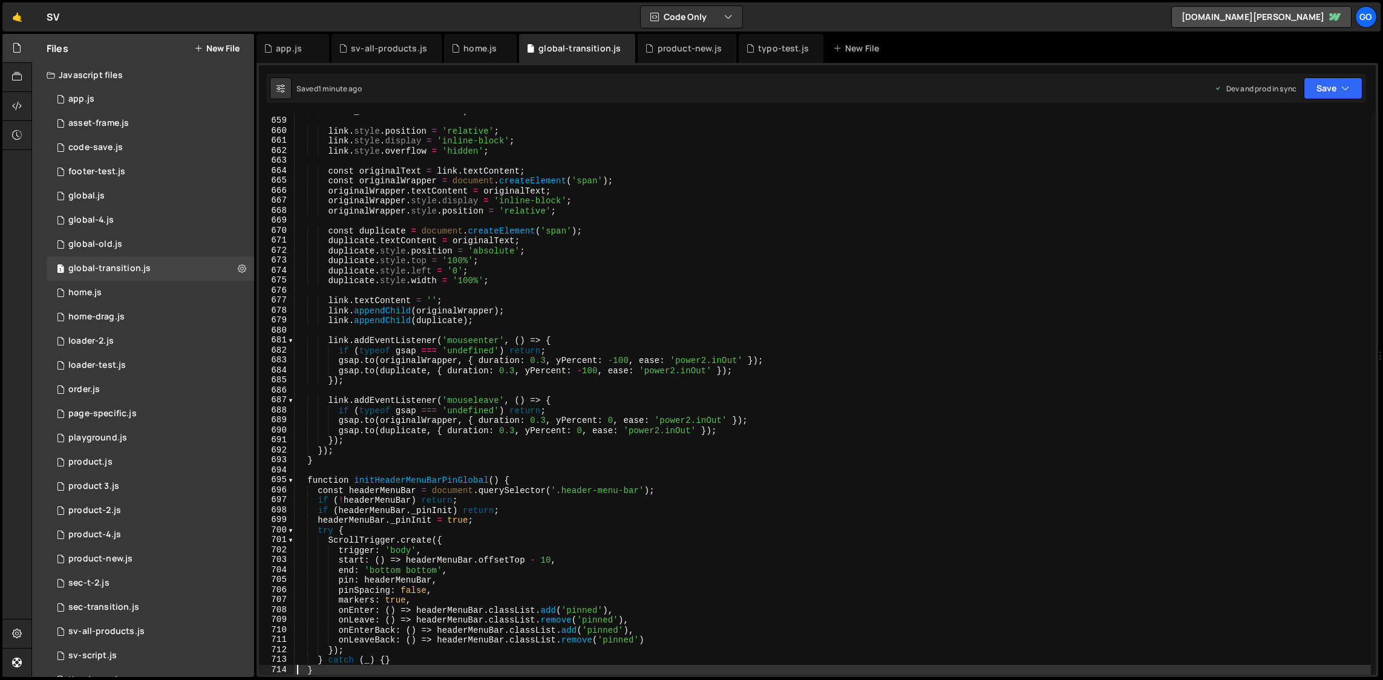
click at [815, 298] on div "link . _navHoverBound = true ; link . style . position = 'relative' ; link . st…" at bounding box center [833, 396] width 1077 height 581
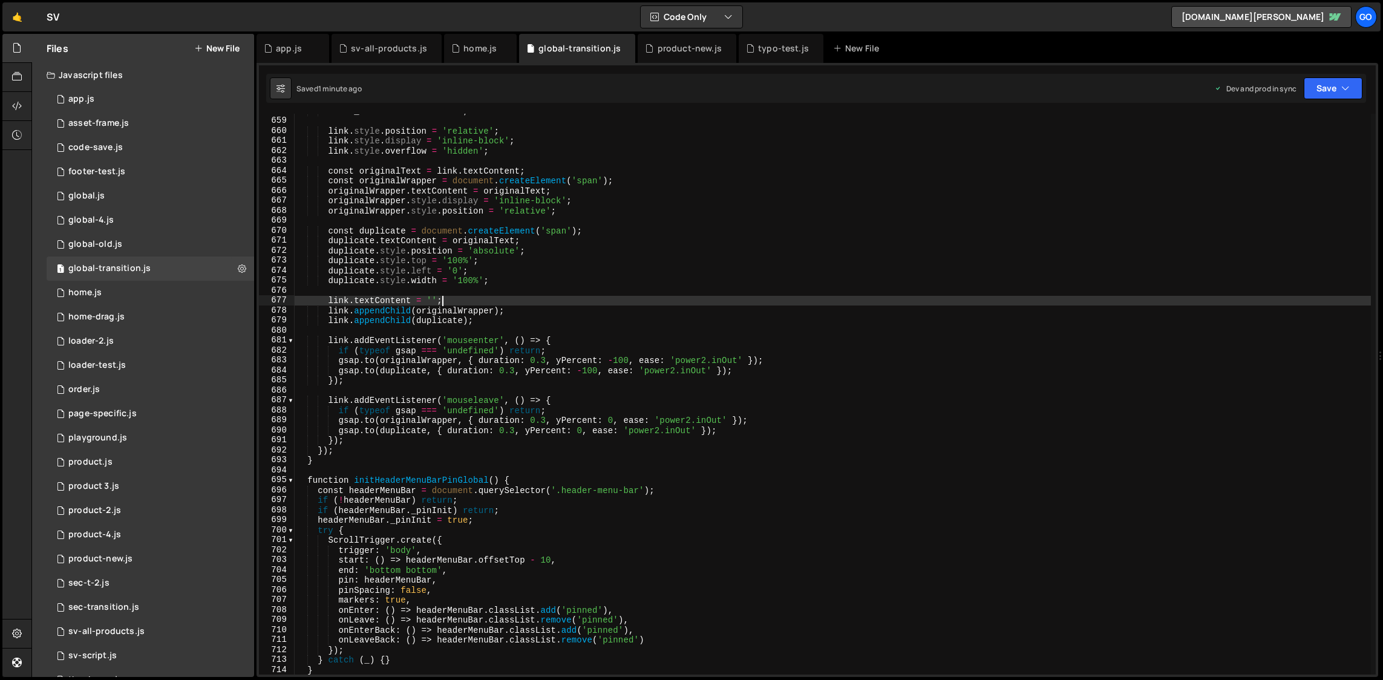
type textarea "})();"
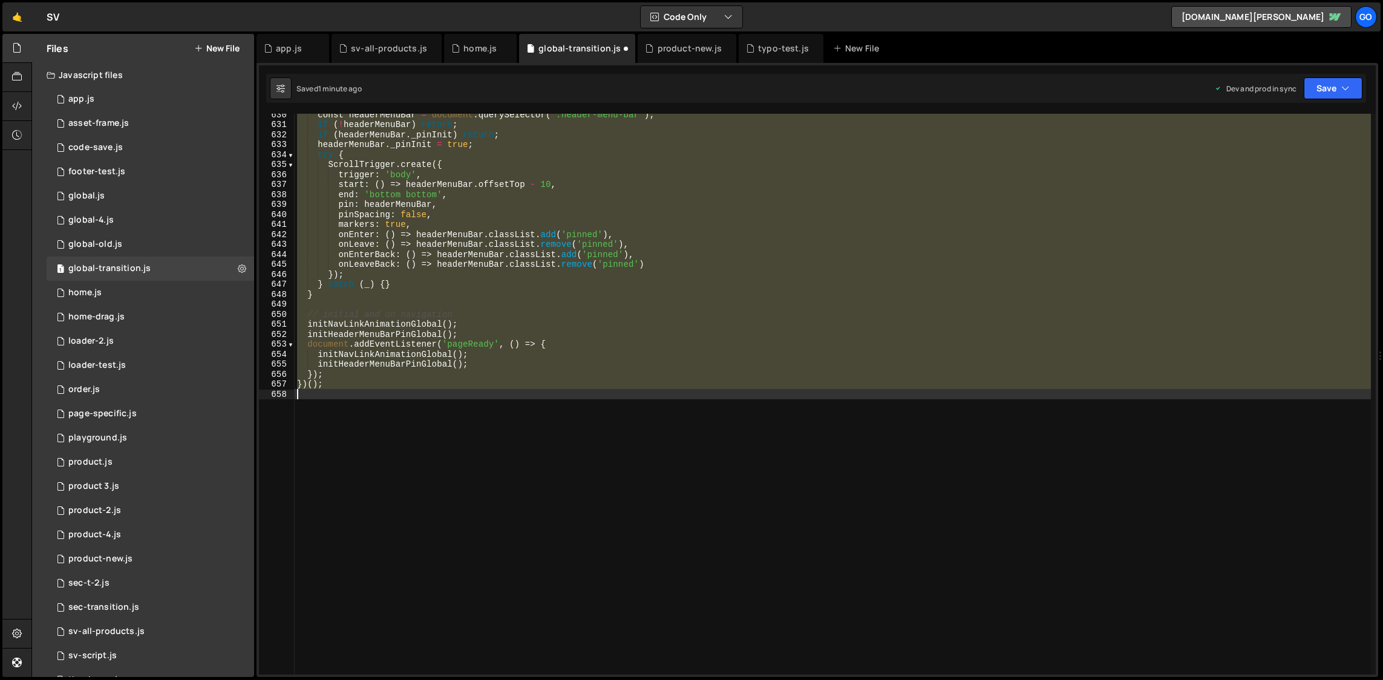
scroll to position [6284, 0]
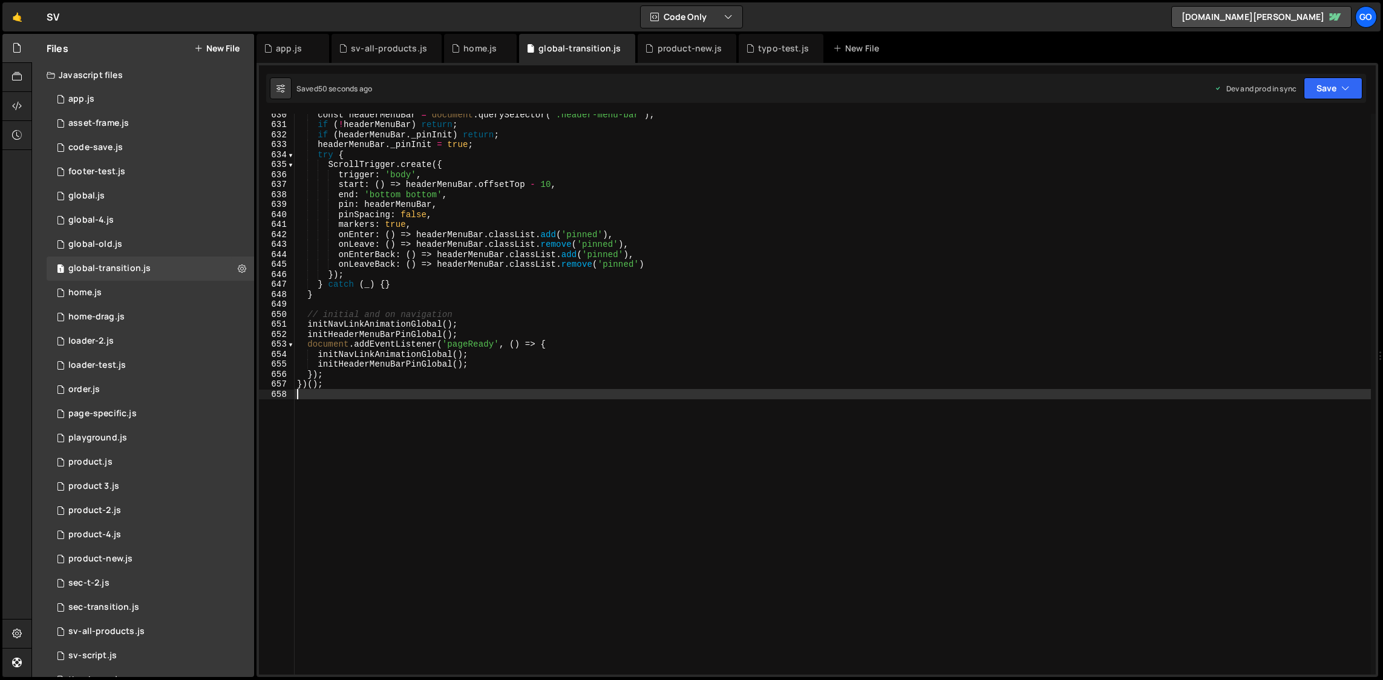
click at [639, 289] on div "const headerMenuBar = document . querySelector ( '.header-menu-bar' ) ; if ( ! …" at bounding box center [833, 400] width 1077 height 581
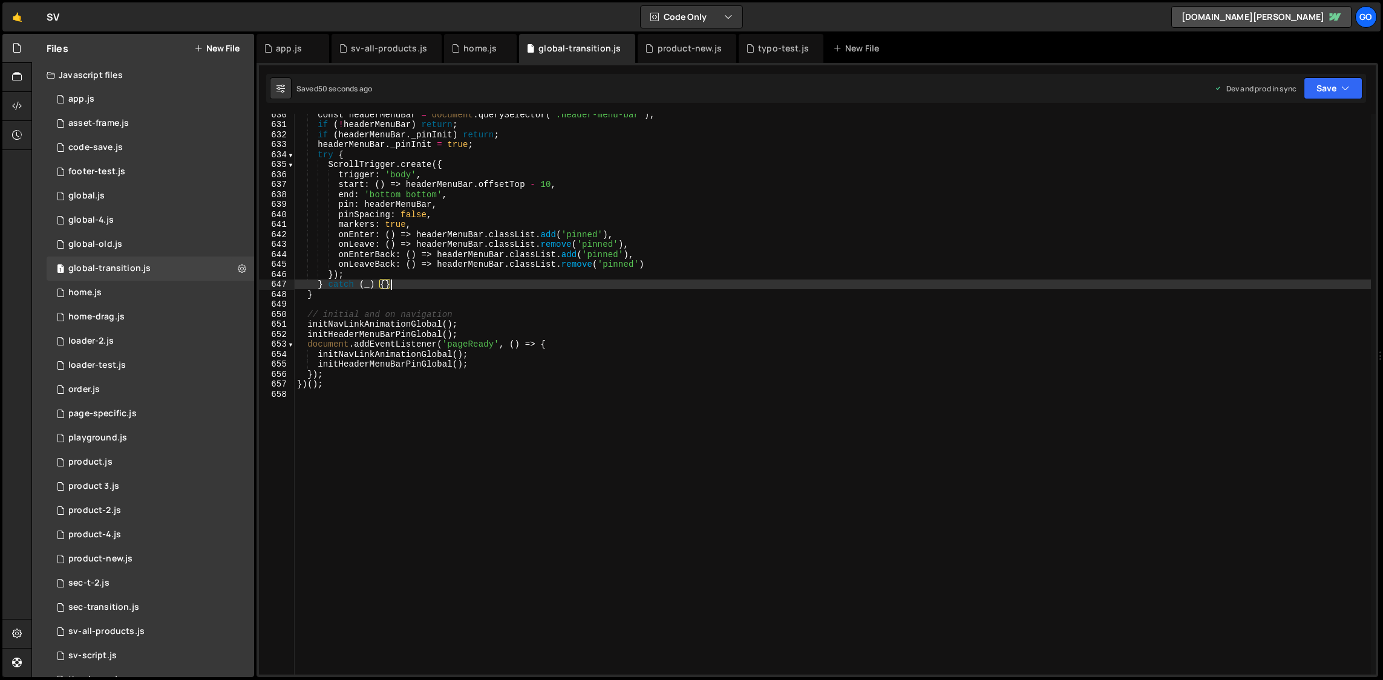
type textarea "})();"
